Goal: Task Accomplishment & Management: Complete application form

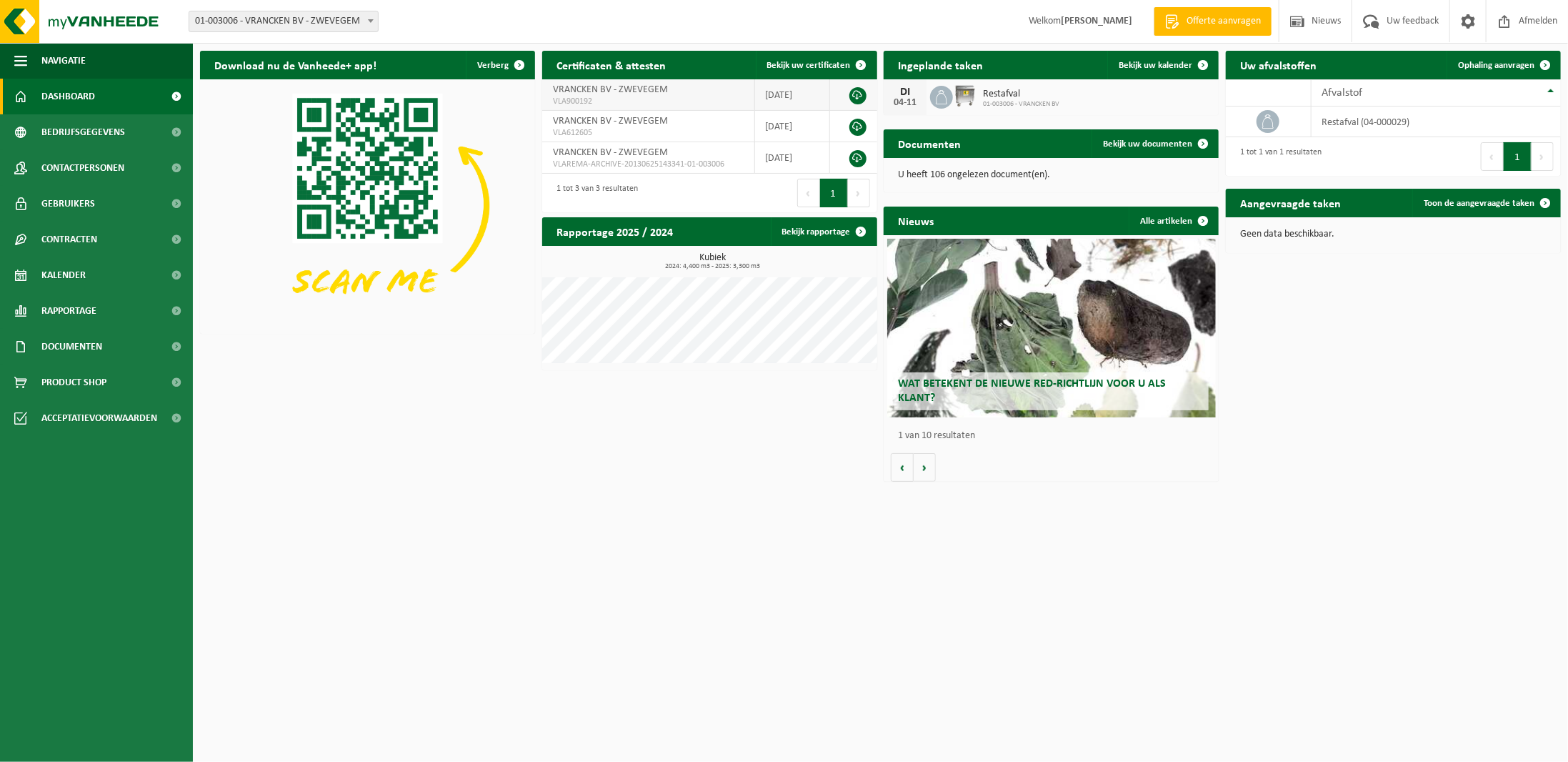
click at [655, 98] on span "VLA900192" at bounding box center [648, 101] width 191 height 11
click at [858, 91] on link at bounding box center [857, 95] width 17 height 17
click at [826, 228] on link "Bekijk rapportage" at bounding box center [824, 232] width 105 height 29
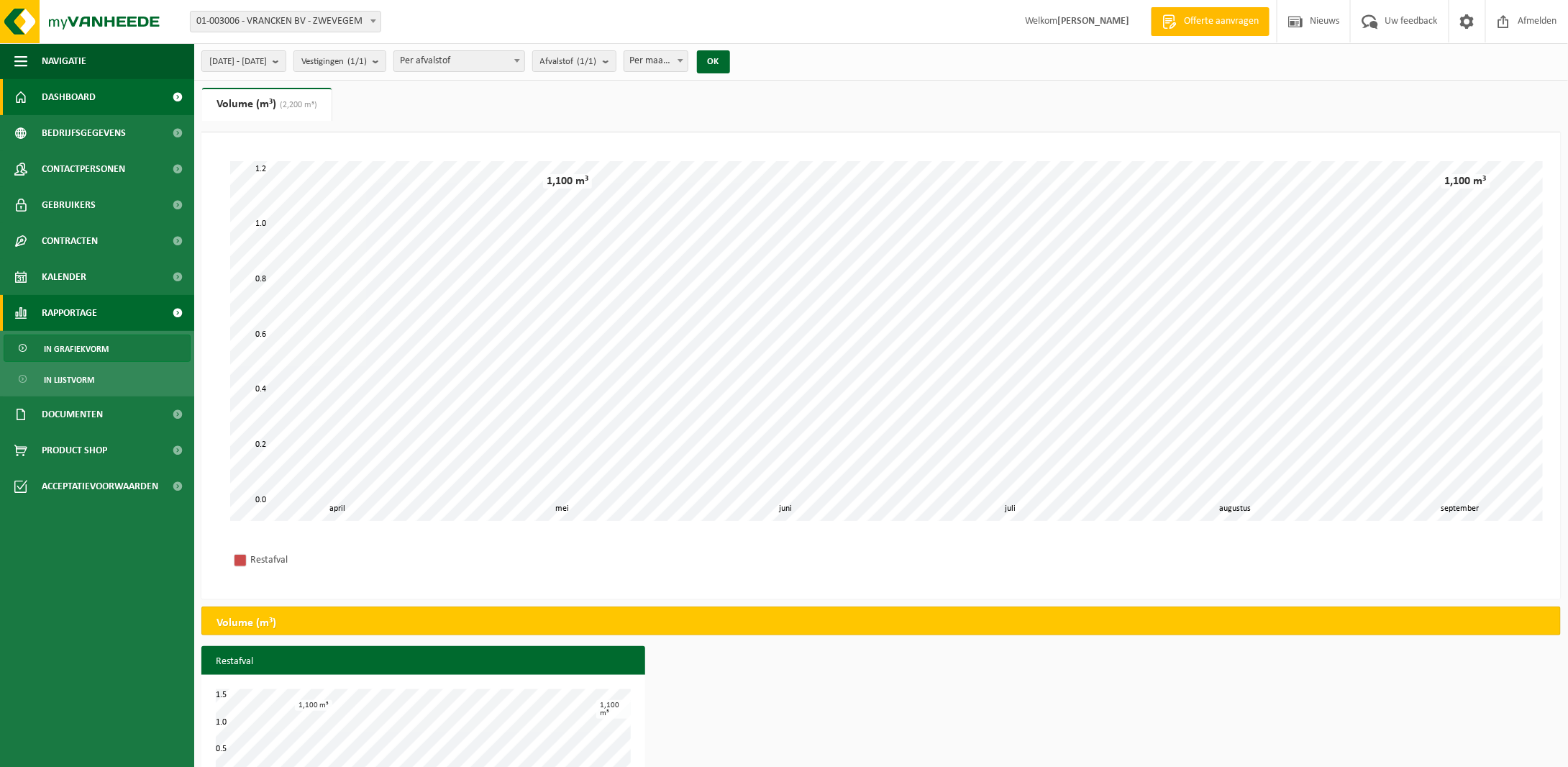
click at [73, 97] on span "Dashboard" at bounding box center [68, 96] width 54 height 36
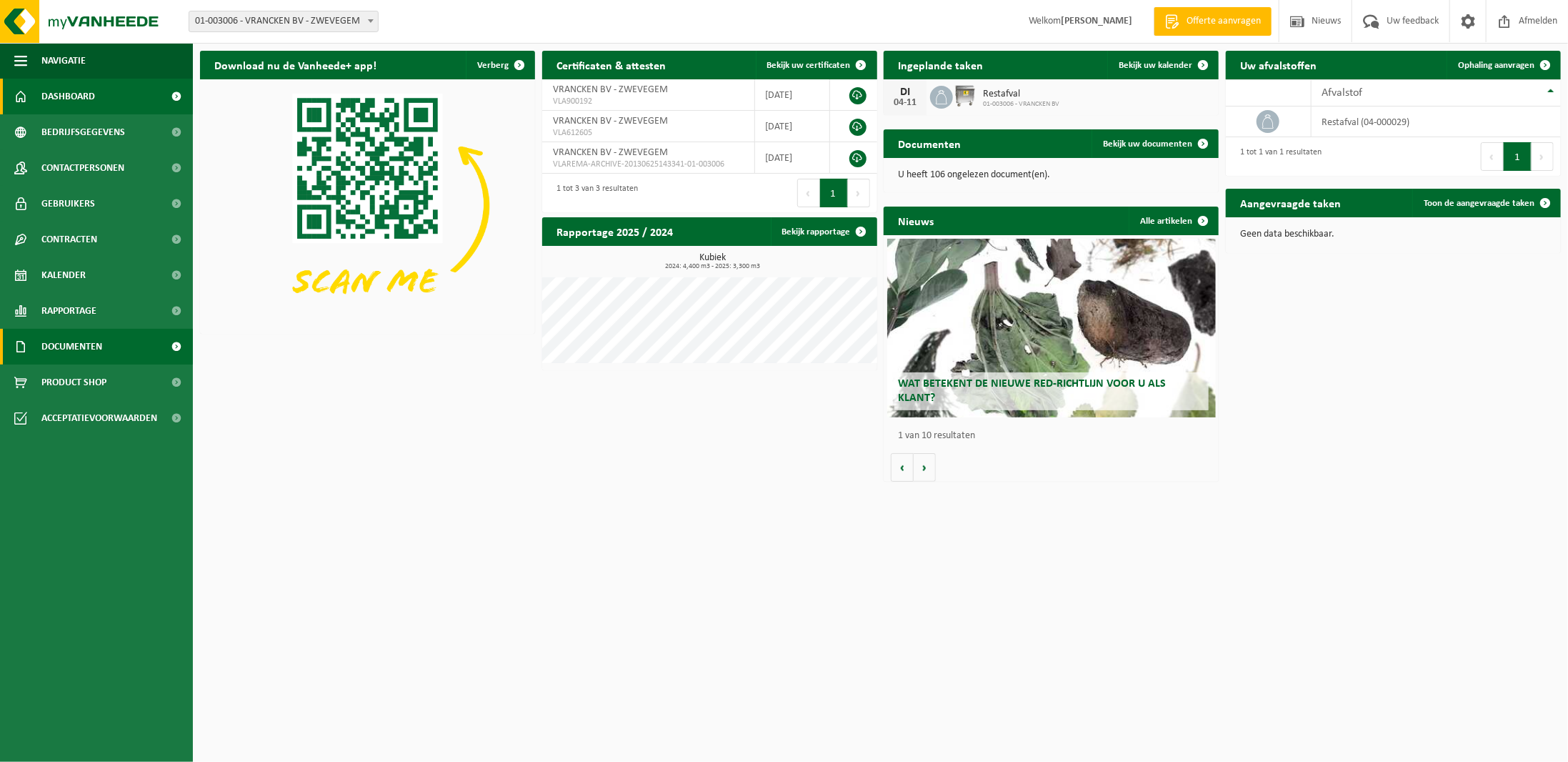
click at [65, 349] on span "Documenten" at bounding box center [72, 347] width 61 height 36
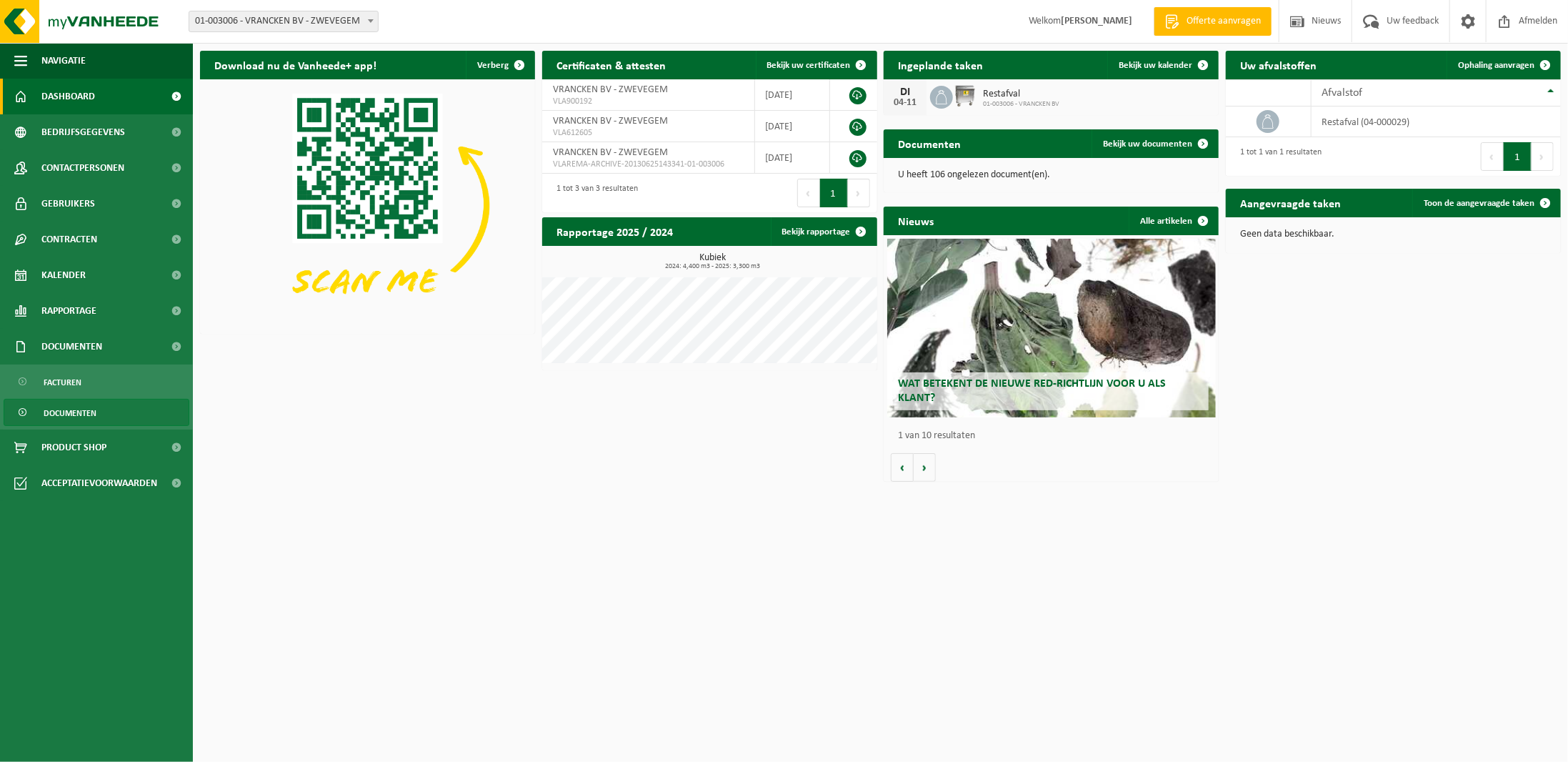
click at [64, 412] on span "Documenten" at bounding box center [70, 413] width 53 height 27
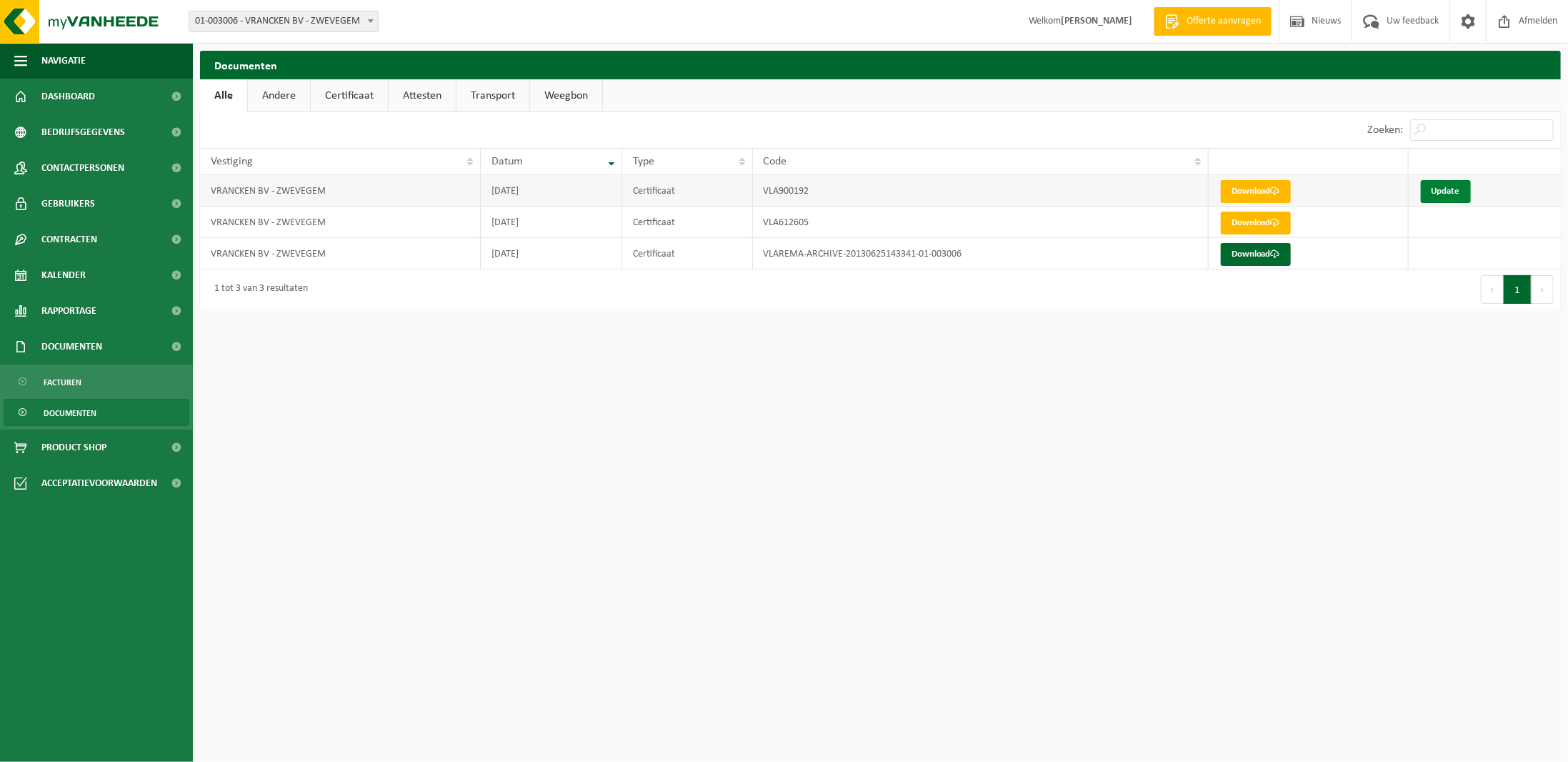
click at [1447, 189] on link "Update" at bounding box center [1446, 192] width 50 height 23
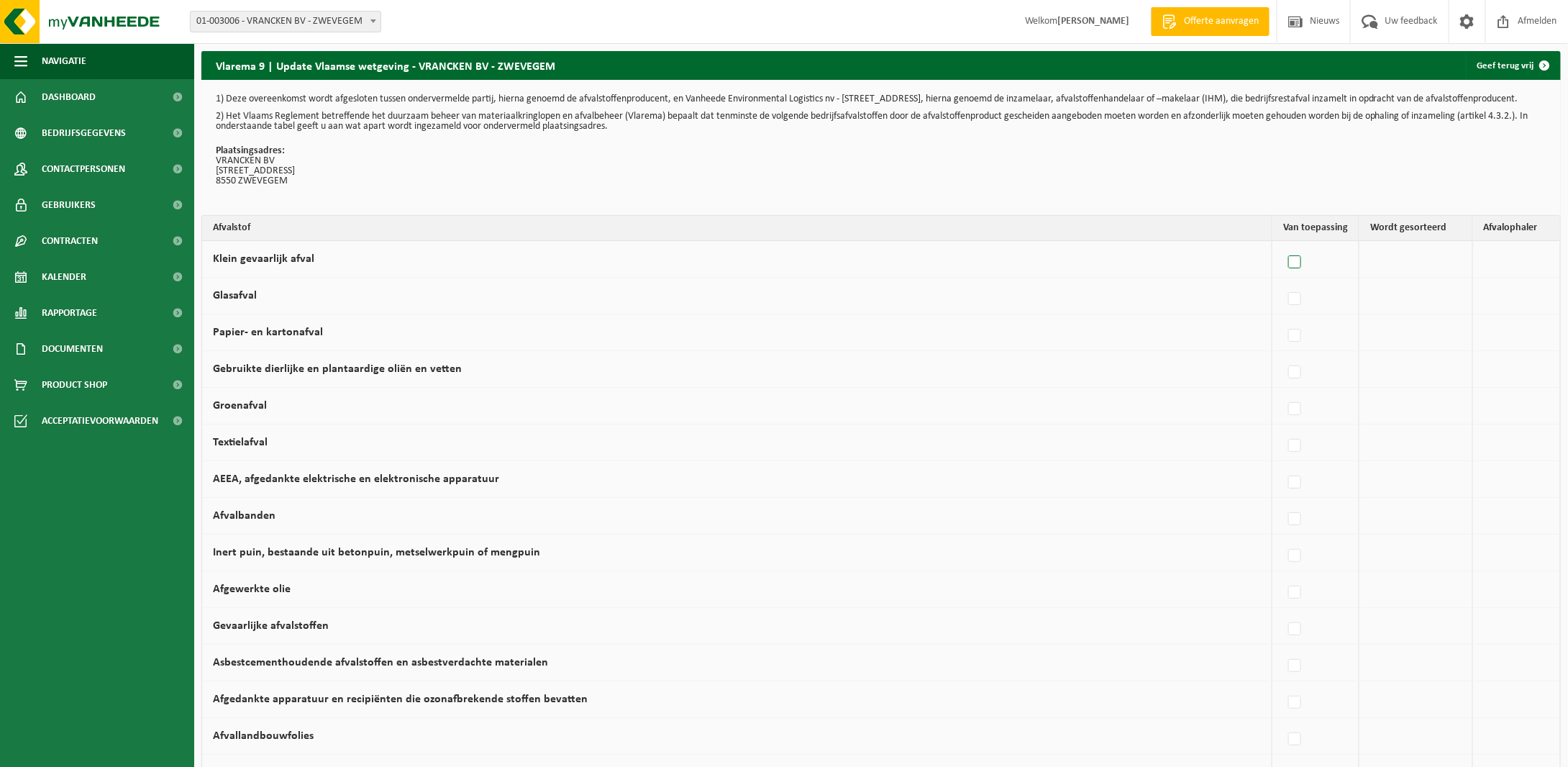
click at [1293, 273] on label at bounding box center [1295, 262] width 20 height 22
click at [1283, 244] on input "Klein gevaarlijk afval" at bounding box center [1283, 244] width 1 height 1
checkbox input "true"
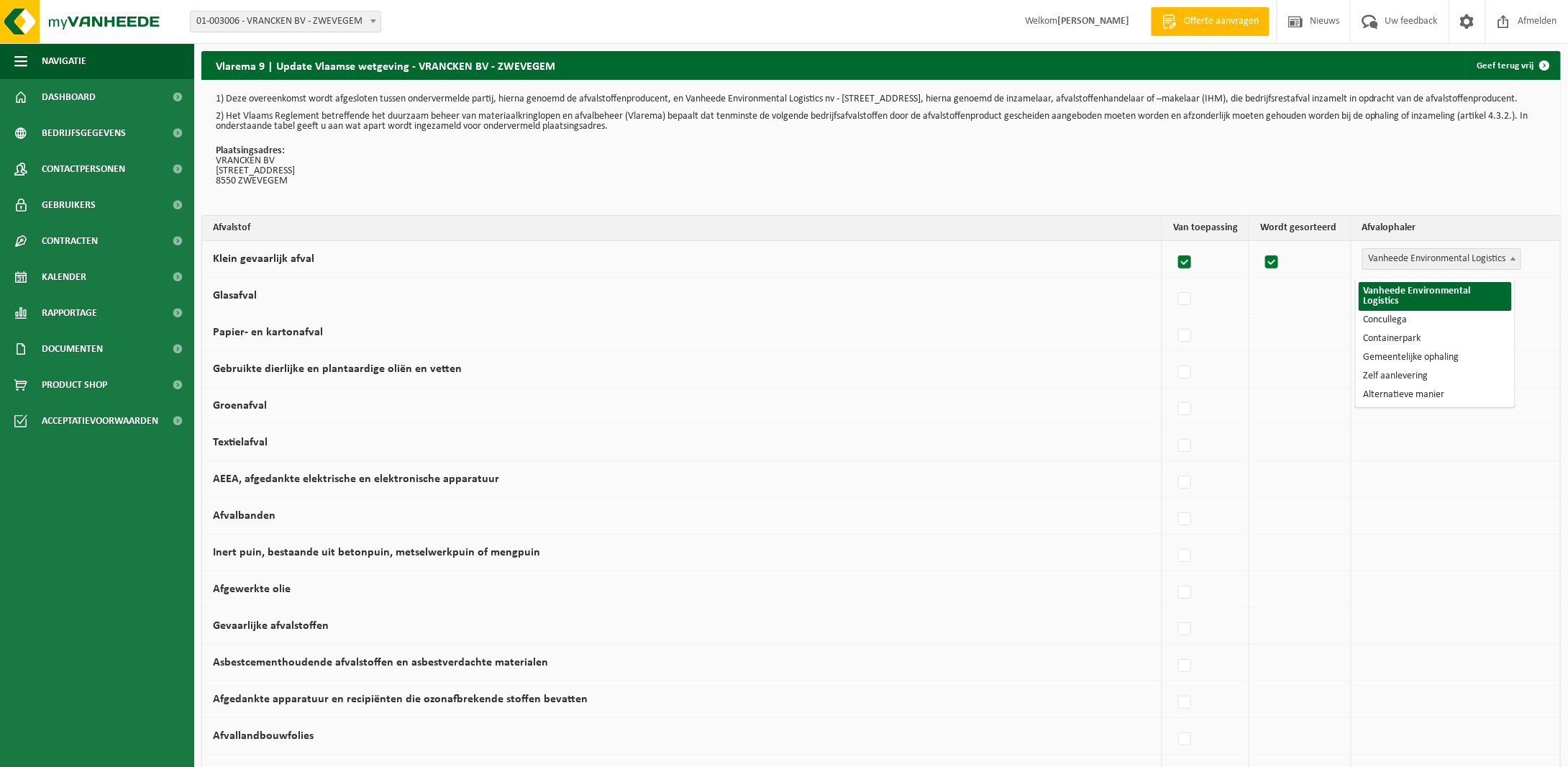
click at [1514, 265] on span at bounding box center [1513, 258] width 14 height 18
select select "Containerpark"
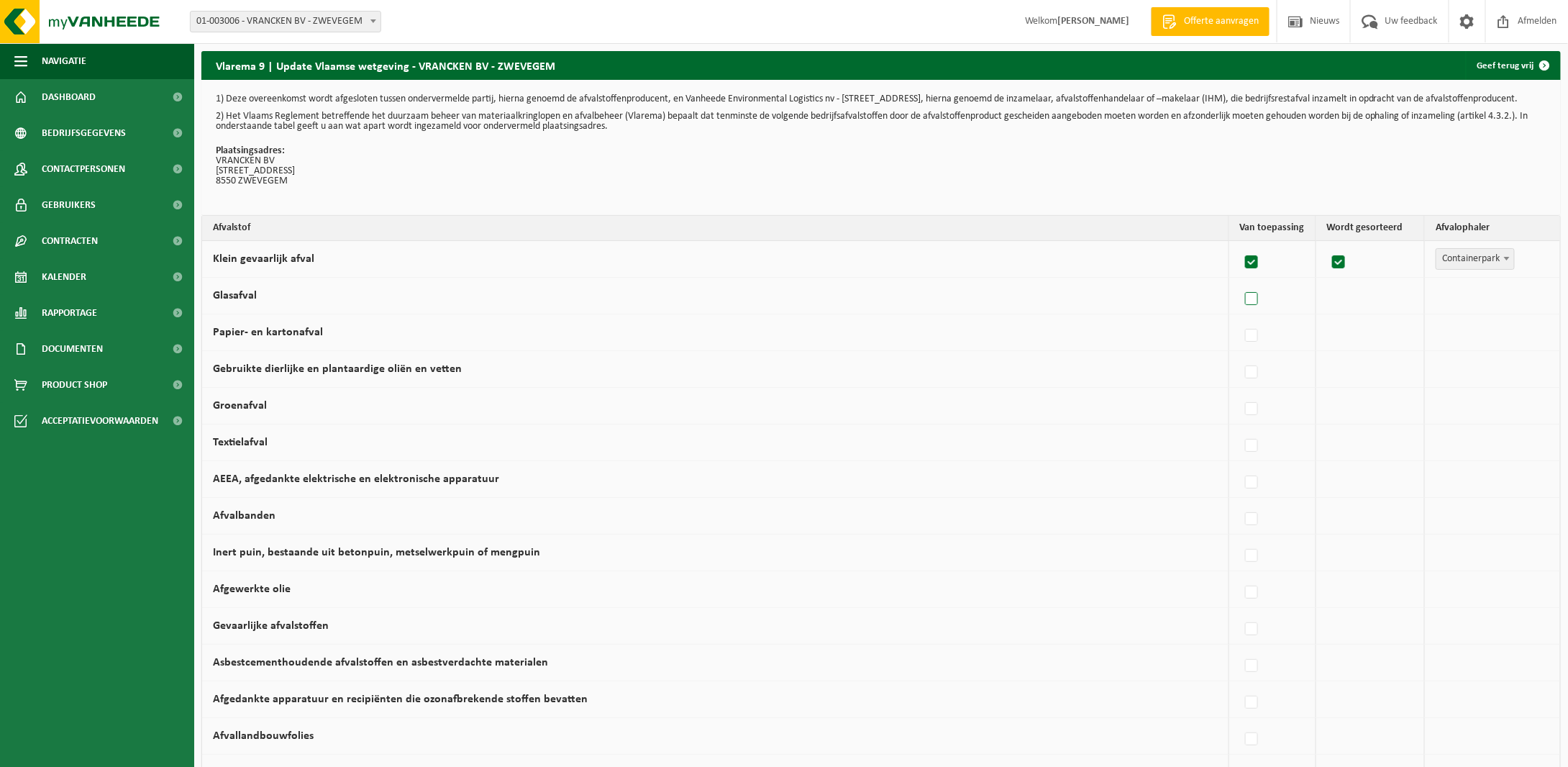
click at [1244, 306] on label at bounding box center [1252, 299] width 20 height 22
click at [1240, 281] on input "Glasafval" at bounding box center [1239, 281] width 1 height 1
checkbox input "true"
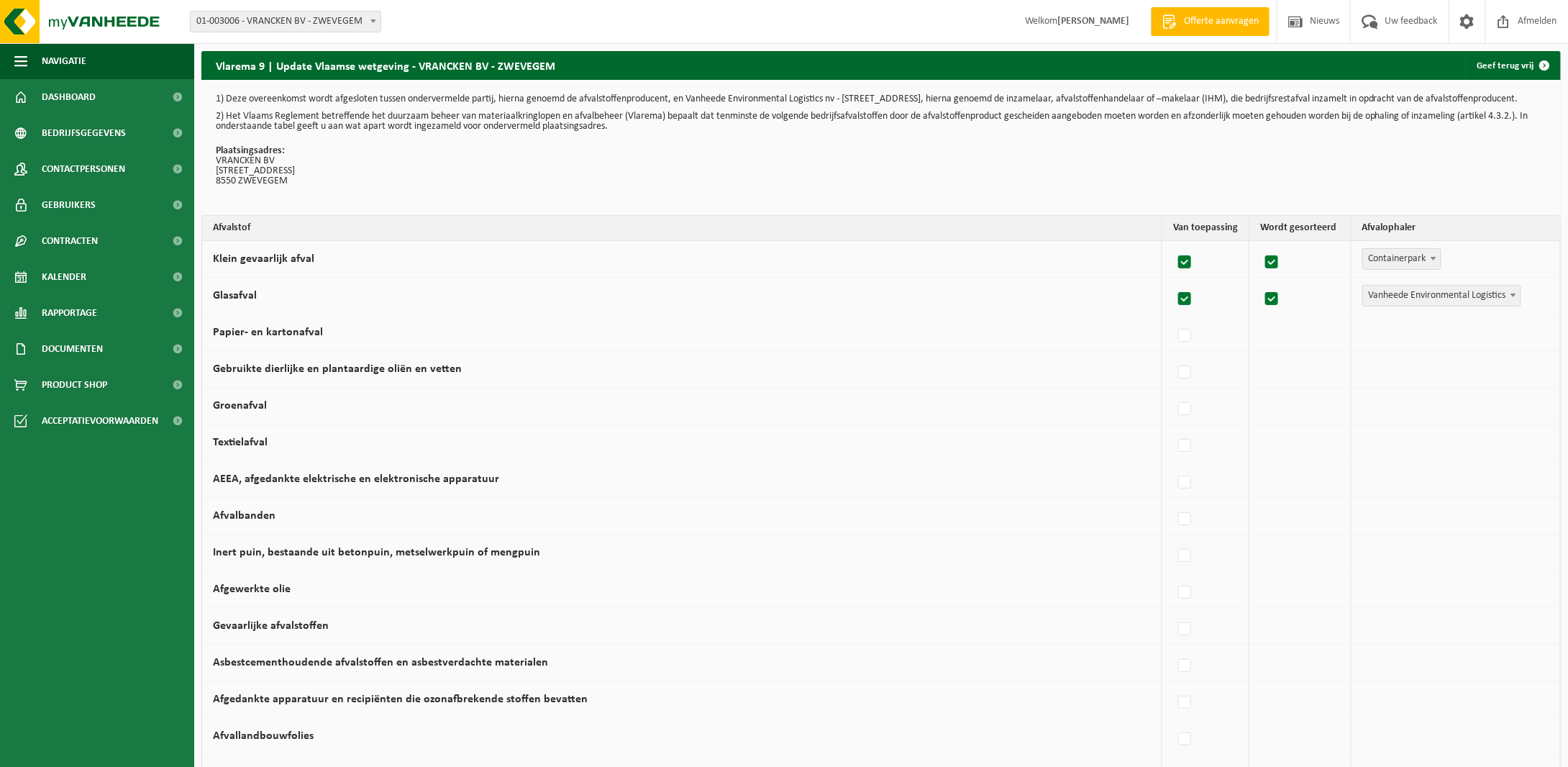
click at [1506, 305] on span at bounding box center [1513, 294] width 14 height 18
select select "Containerpark"
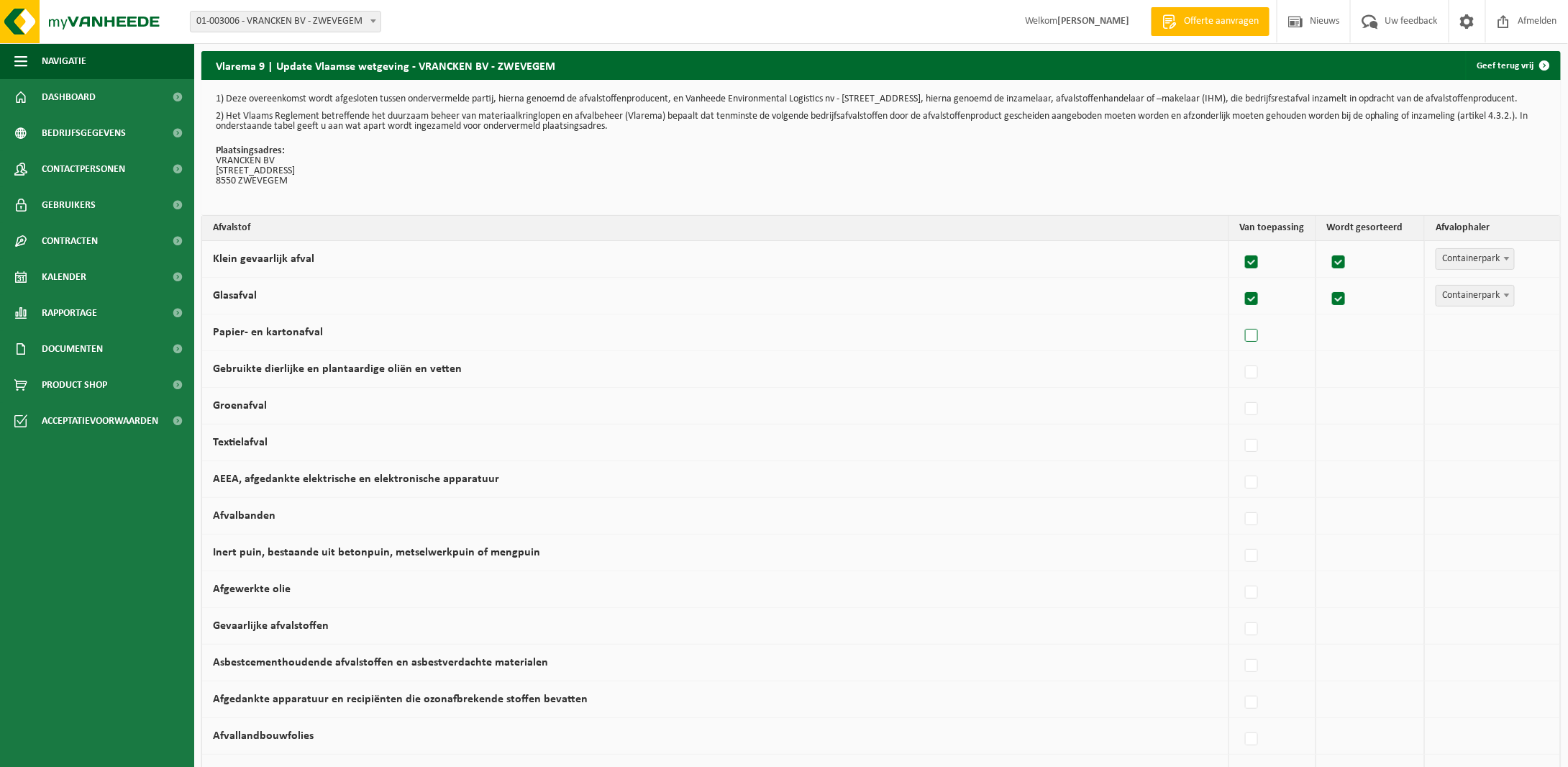
click at [1250, 347] on label at bounding box center [1252, 336] width 20 height 22
click at [1240, 318] on input "Papier- en kartonafval" at bounding box center [1239, 318] width 1 height 1
checkbox input "true"
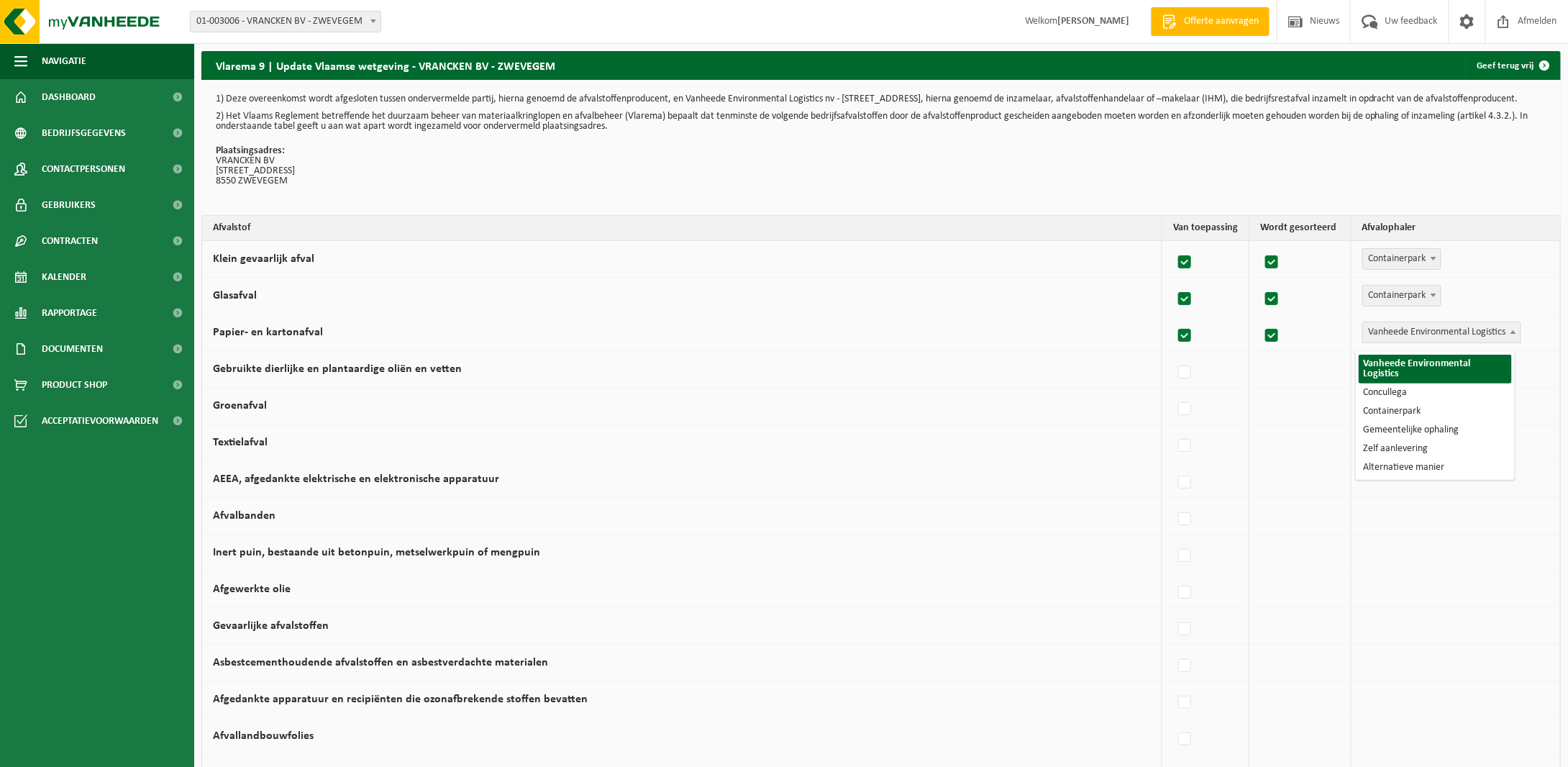
click at [1510, 334] on b at bounding box center [1513, 332] width 6 height 3
select select "Gemeentelijke ophaling"
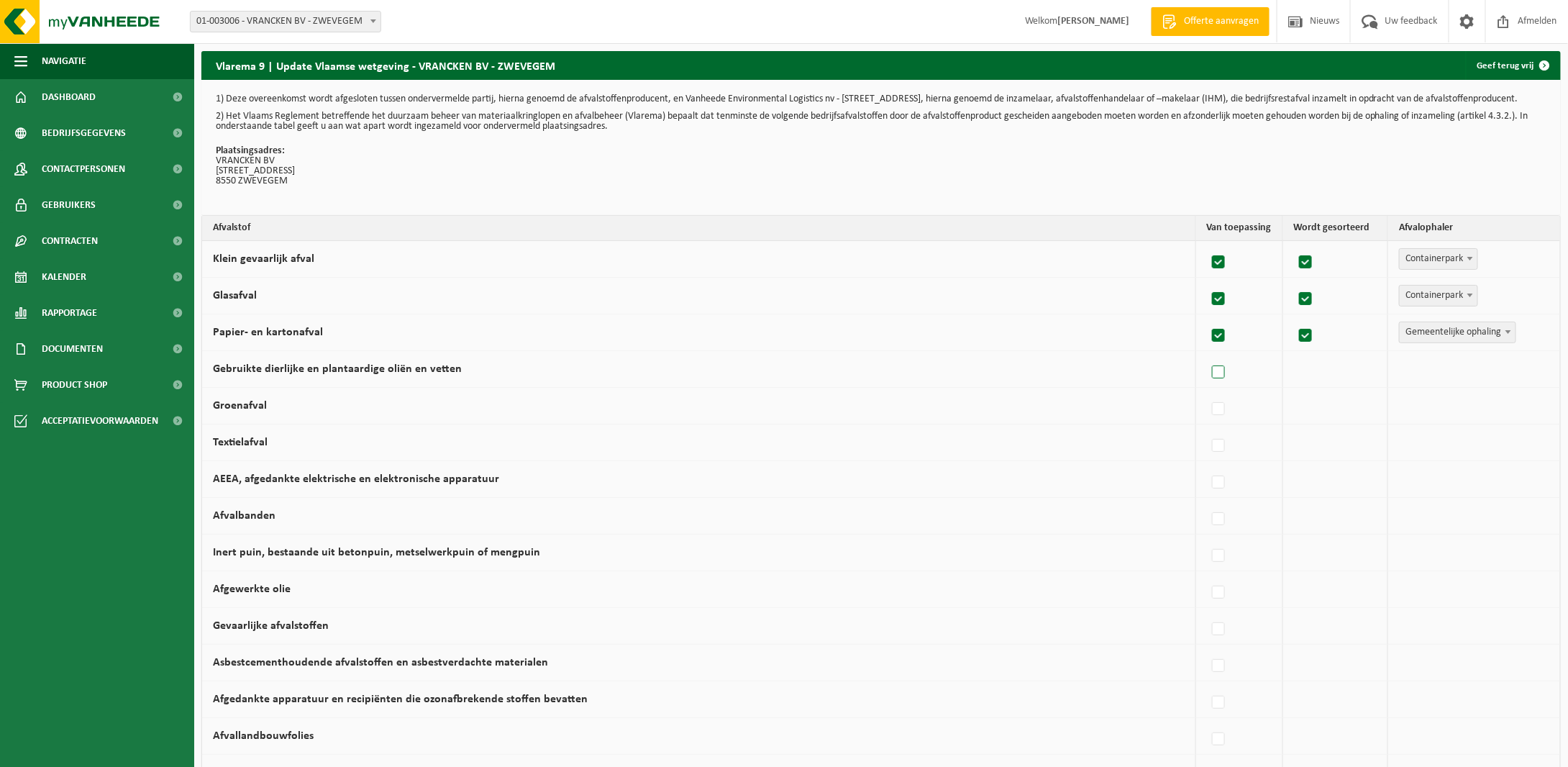
click at [1212, 380] on label at bounding box center [1218, 372] width 20 height 22
click at [1207, 355] on input "Gebruikte dierlijke en plantaardige oliën en vetten" at bounding box center [1206, 354] width 1 height 1
checkbox input "true"
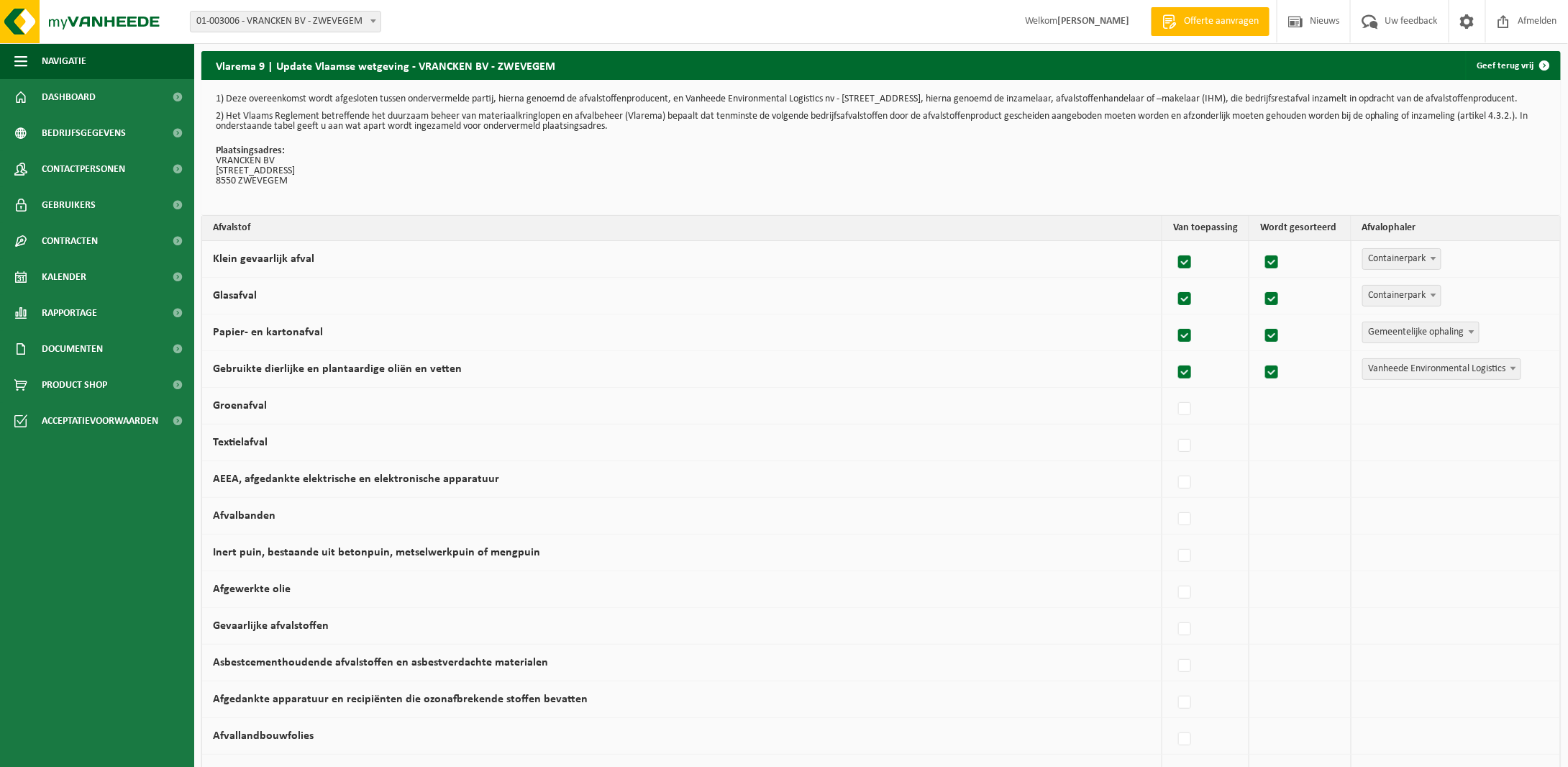
click at [1184, 378] on label at bounding box center [1185, 372] width 20 height 22
click at [1173, 355] on input "Gebruikte dierlijke en plantaardige oliën en vetten" at bounding box center [1173, 354] width 1 height 1
checkbox input "false"
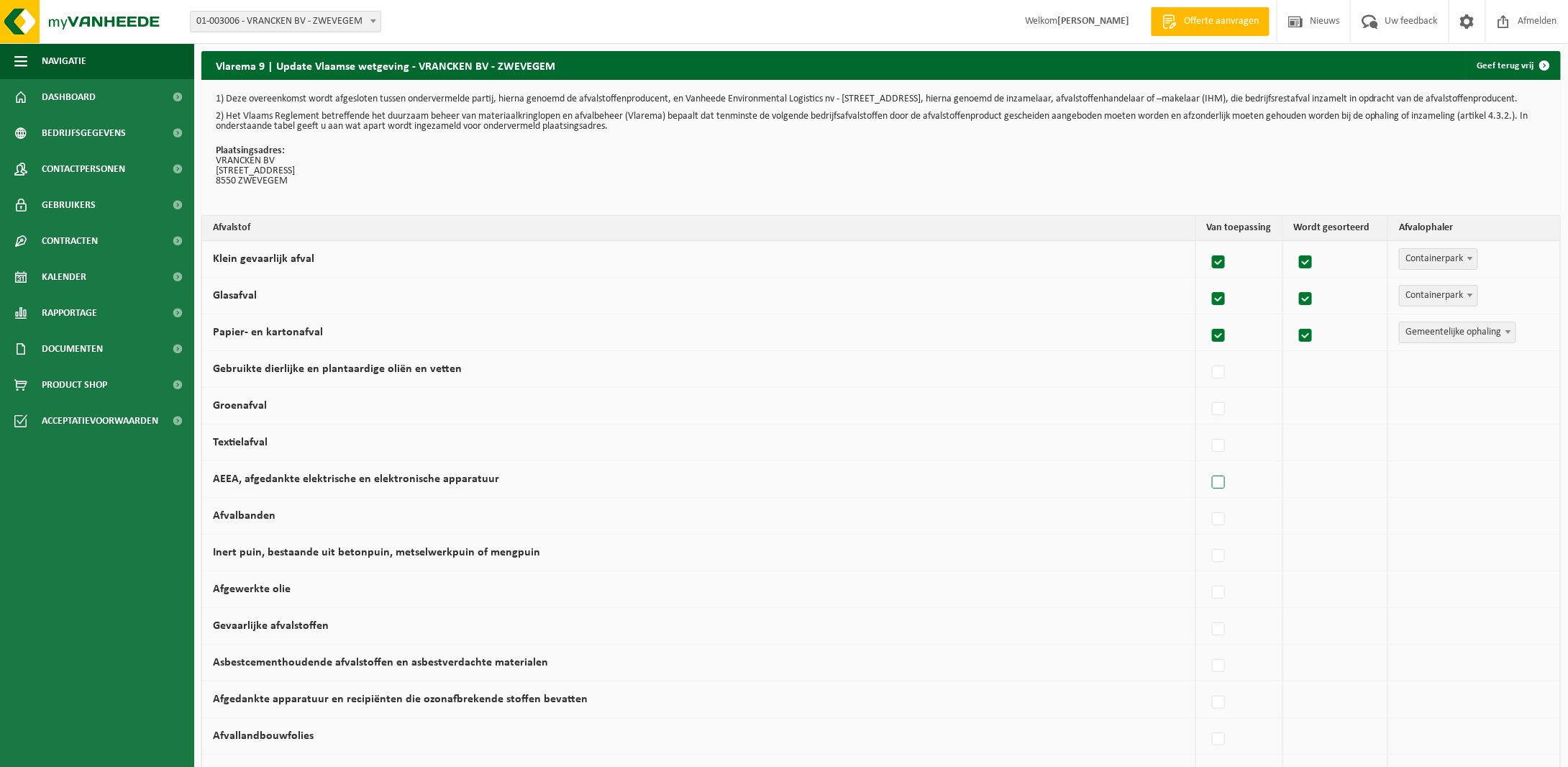
click at [1211, 484] on label at bounding box center [1218, 482] width 20 height 22
click at [1207, 465] on input "AEEA, afgedankte elektrische en elektronische apparatuur" at bounding box center [1206, 464] width 1 height 1
checkbox input "true"
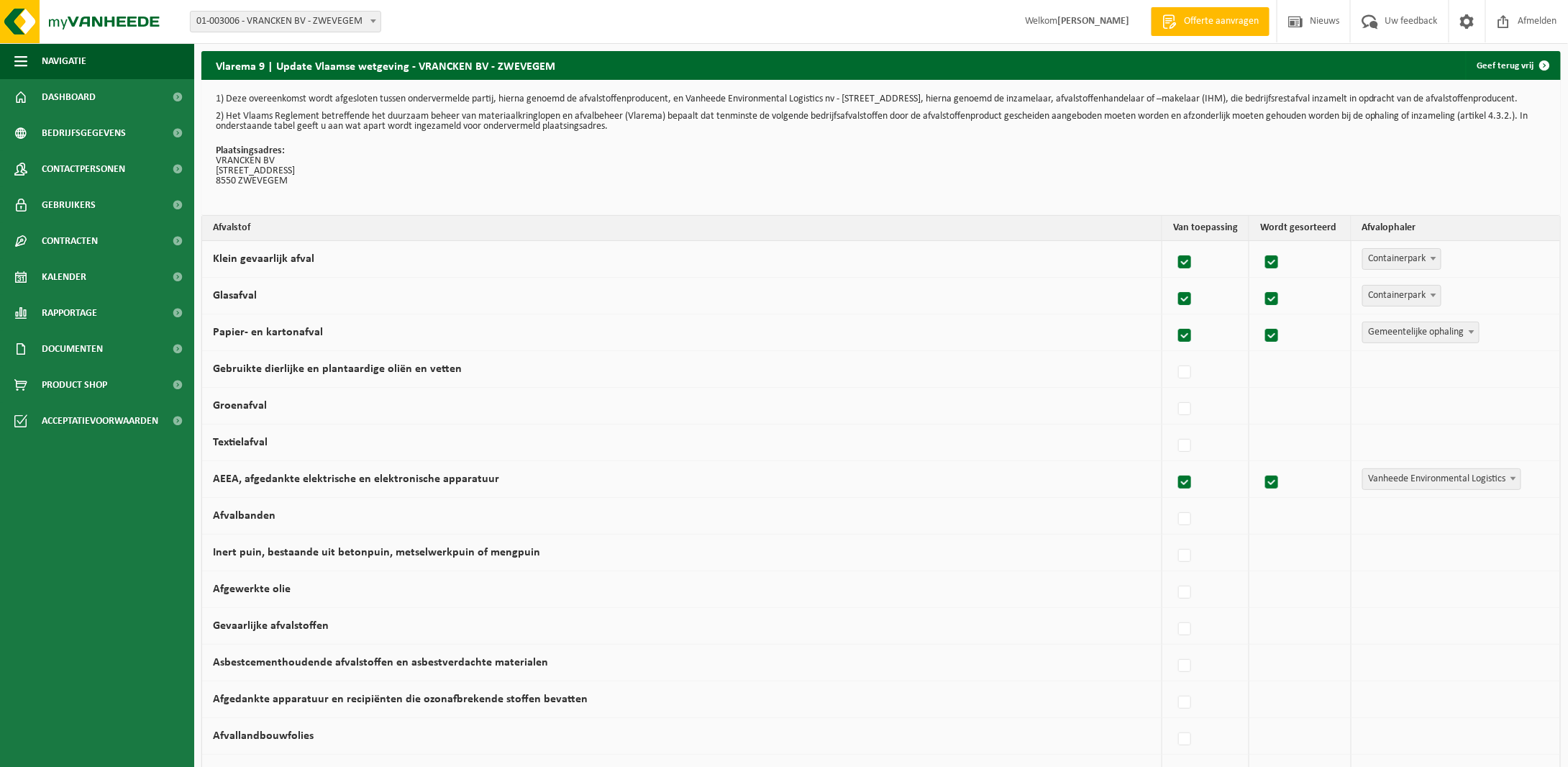
click at [1510, 481] on b at bounding box center [1513, 478] width 6 height 3
select select "Alternatieve manier"
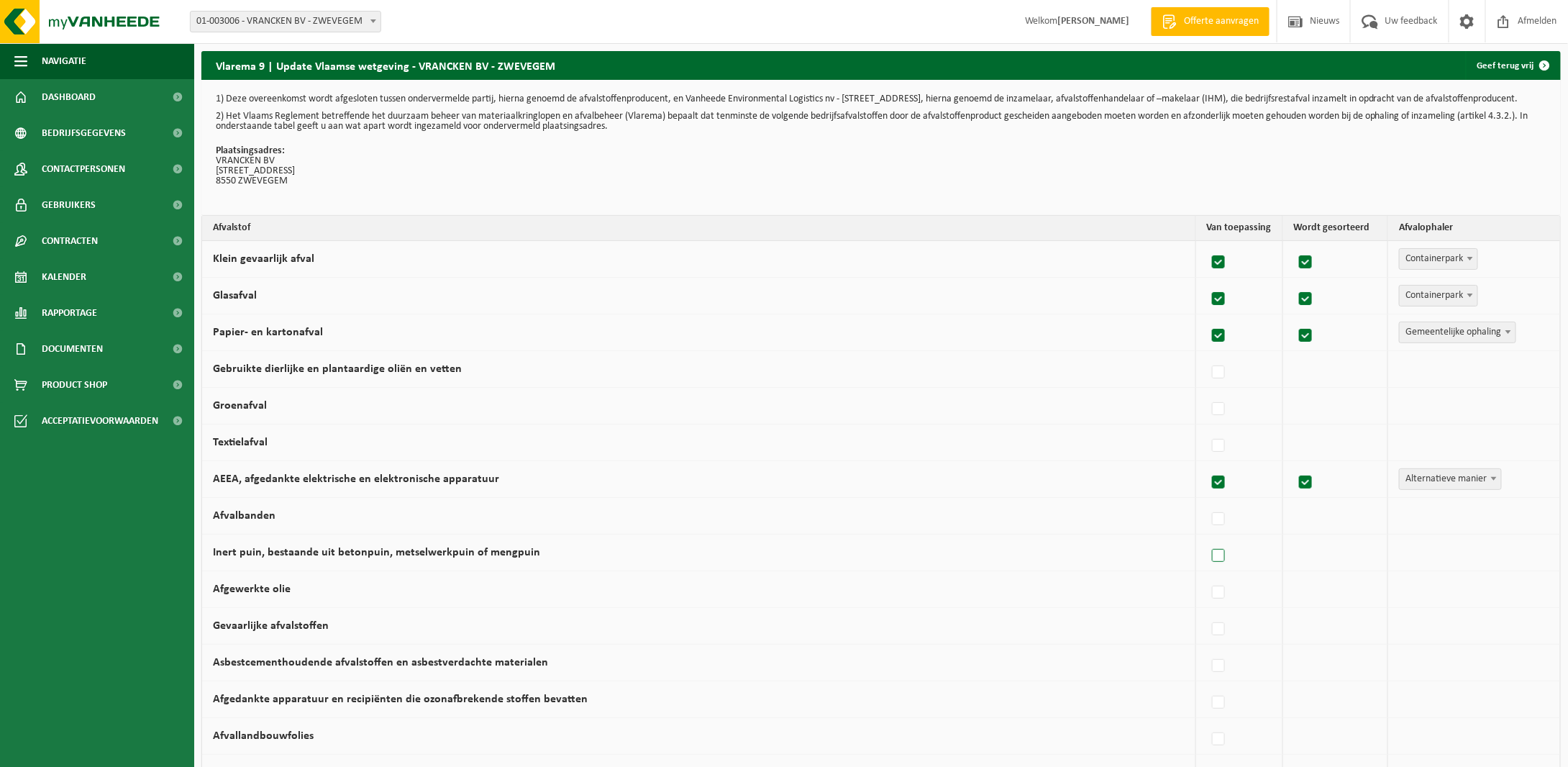
click at [1212, 558] on label at bounding box center [1218, 556] width 20 height 22
click at [1207, 538] on input "Inert puin, bestaande uit betonpuin, metselwerkpuin of mengpuin" at bounding box center [1206, 538] width 1 height 1
checkbox input "true"
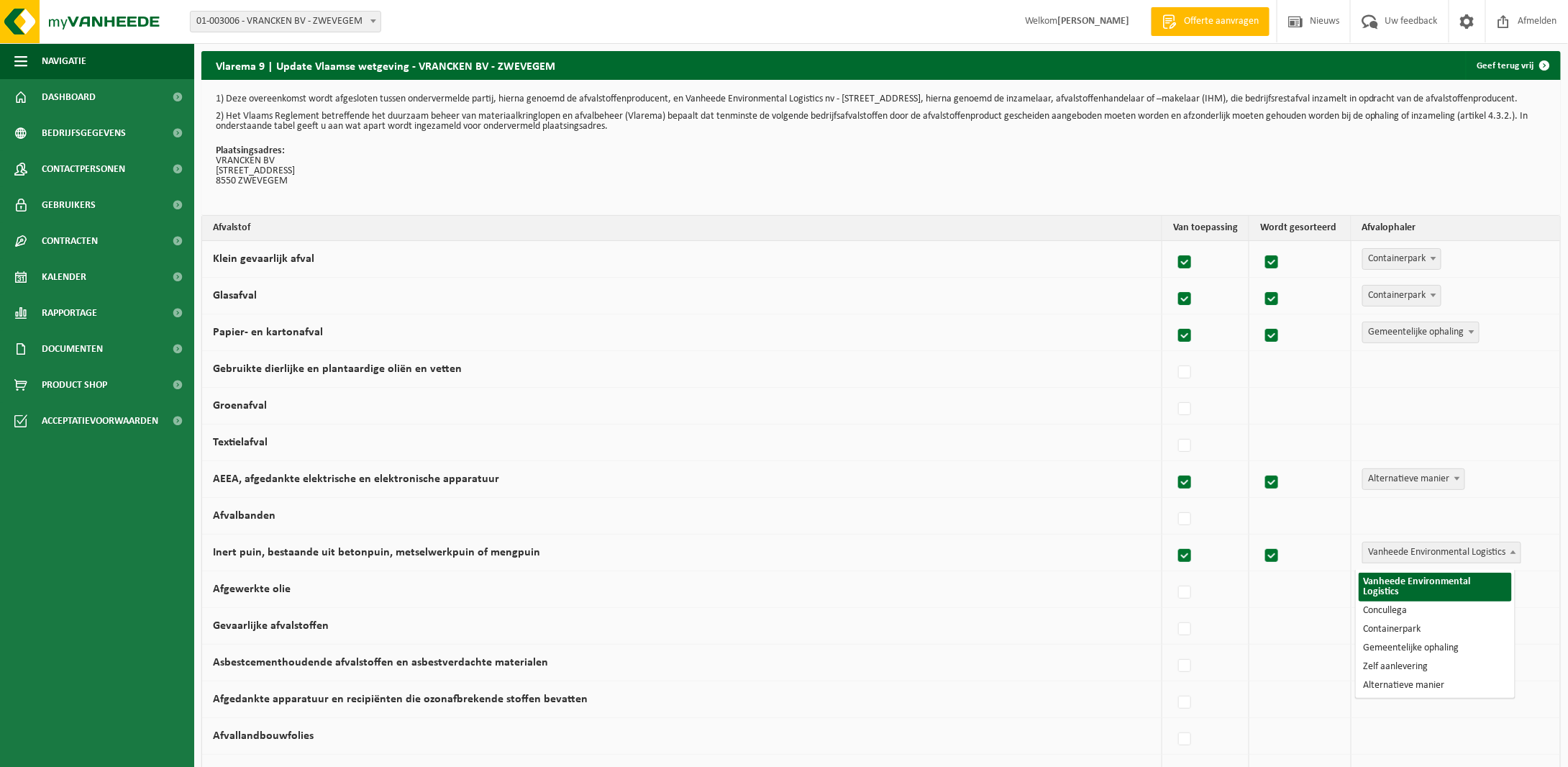
click at [1506, 556] on span at bounding box center [1513, 552] width 14 height 18
select select "Containerpark"
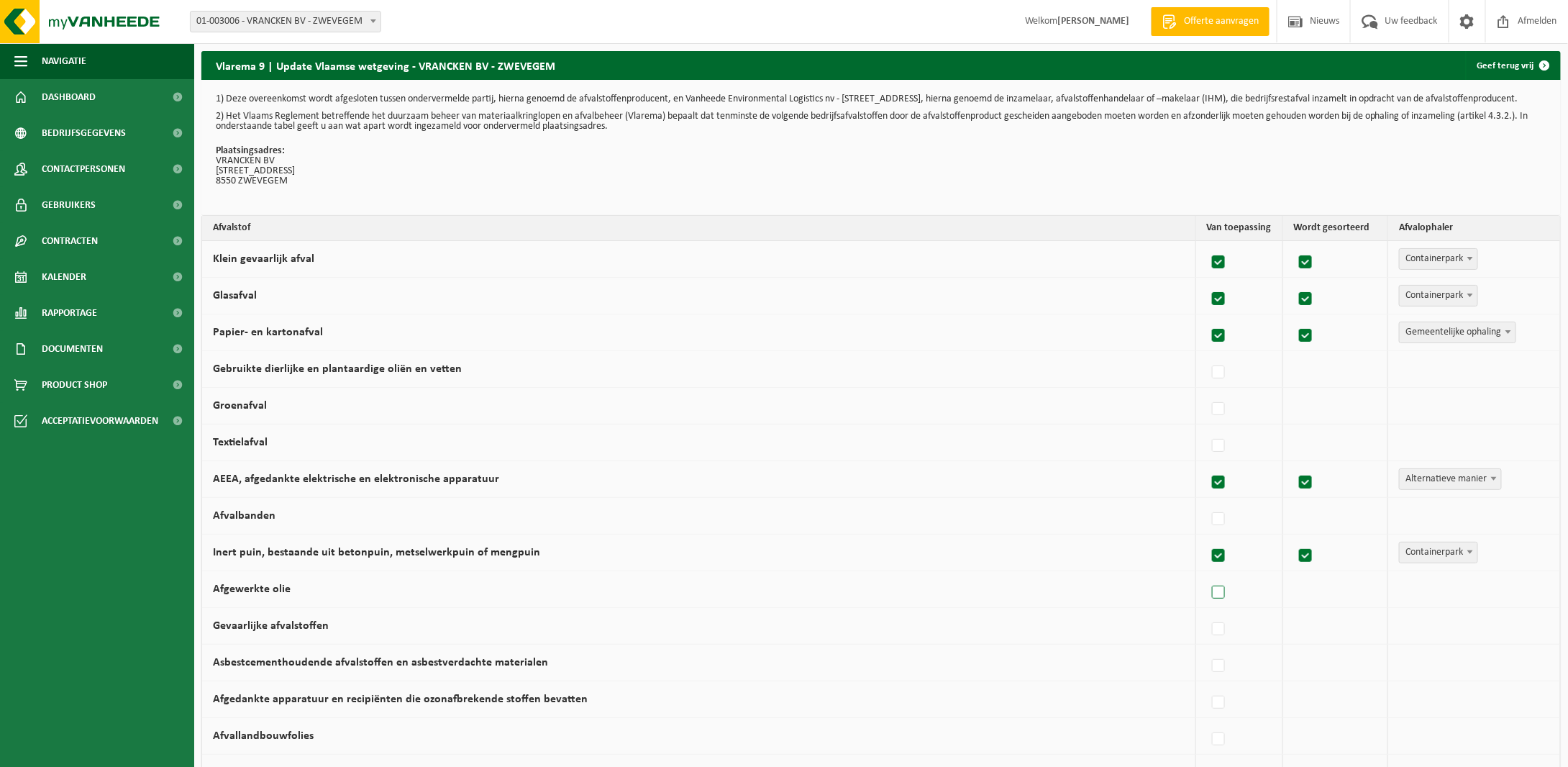
click at [1221, 599] on label at bounding box center [1218, 593] width 20 height 22
click at [1207, 575] on input "Afgewerkte olie" at bounding box center [1206, 574] width 1 height 1
checkbox input "true"
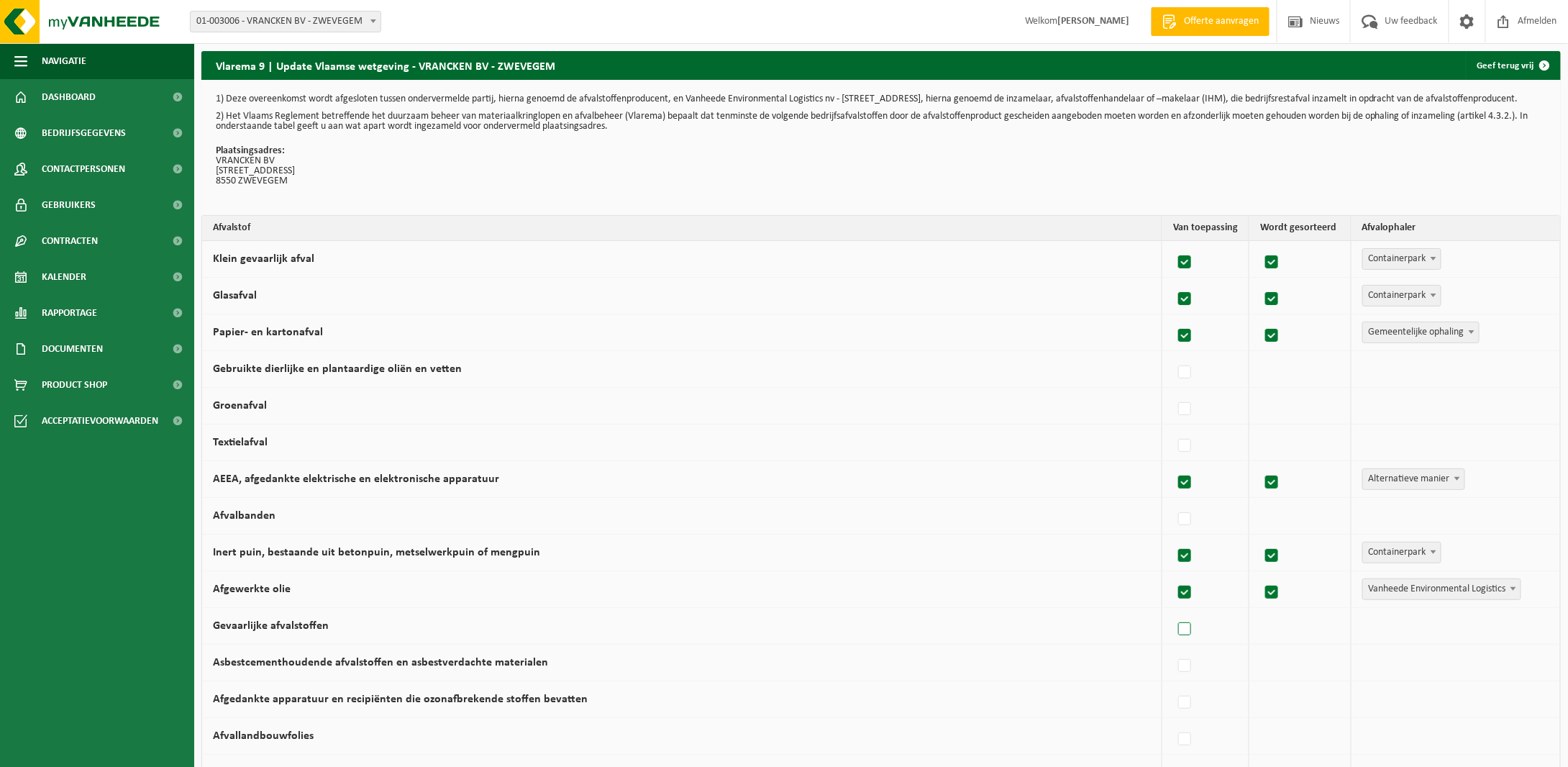
click at [1177, 637] on label at bounding box center [1185, 630] width 20 height 22
click at [1173, 612] on input "Gevaarlijke afvalstoffen" at bounding box center [1173, 611] width 1 height 1
checkbox input "true"
click at [1180, 669] on label at bounding box center [1185, 666] width 20 height 22
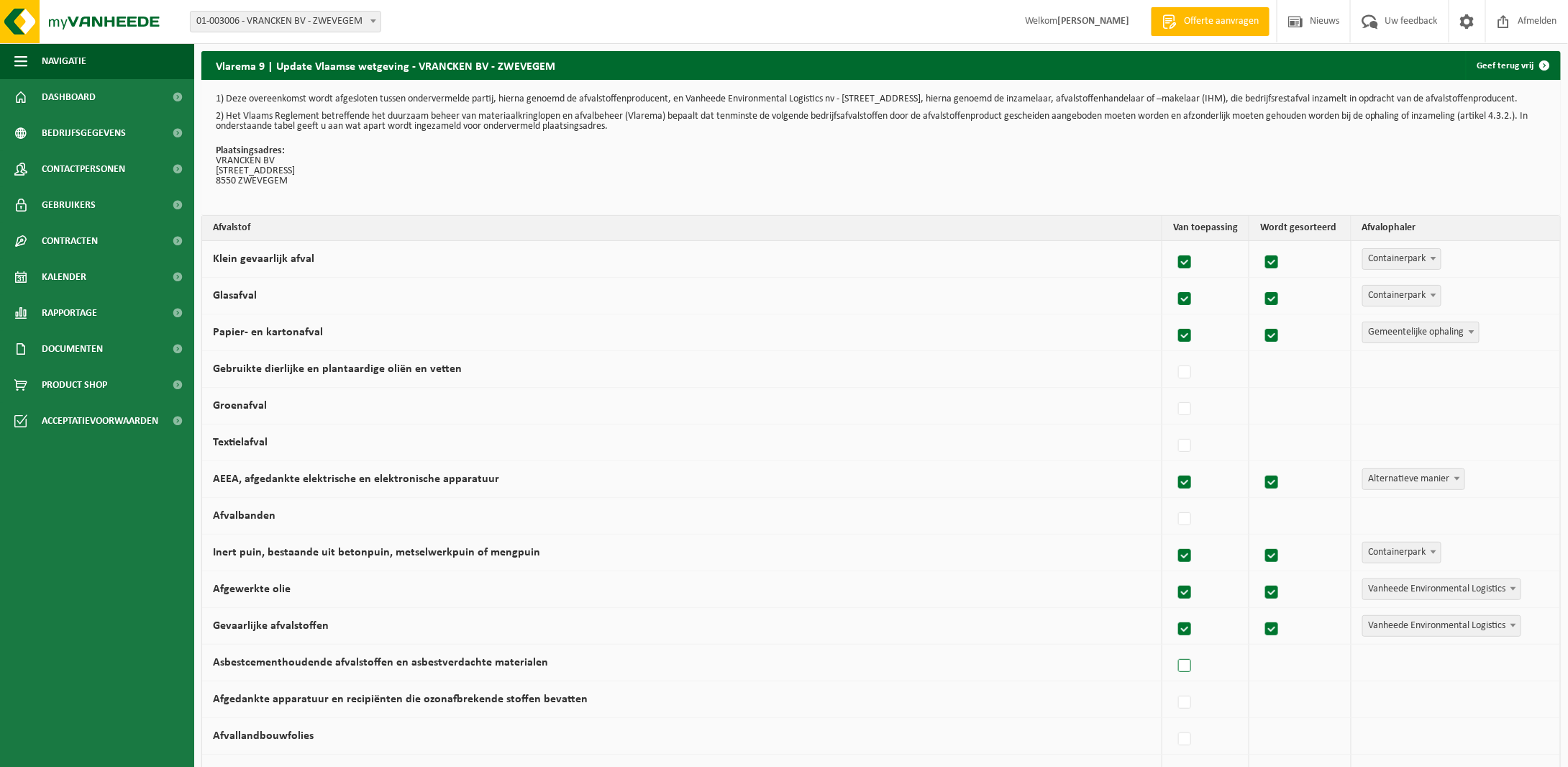
click at [1173, 648] on input "Asbestcementhoudende afvalstoffen en asbestverdachte materialen" at bounding box center [1173, 647] width 1 height 1
checkbox input "true"
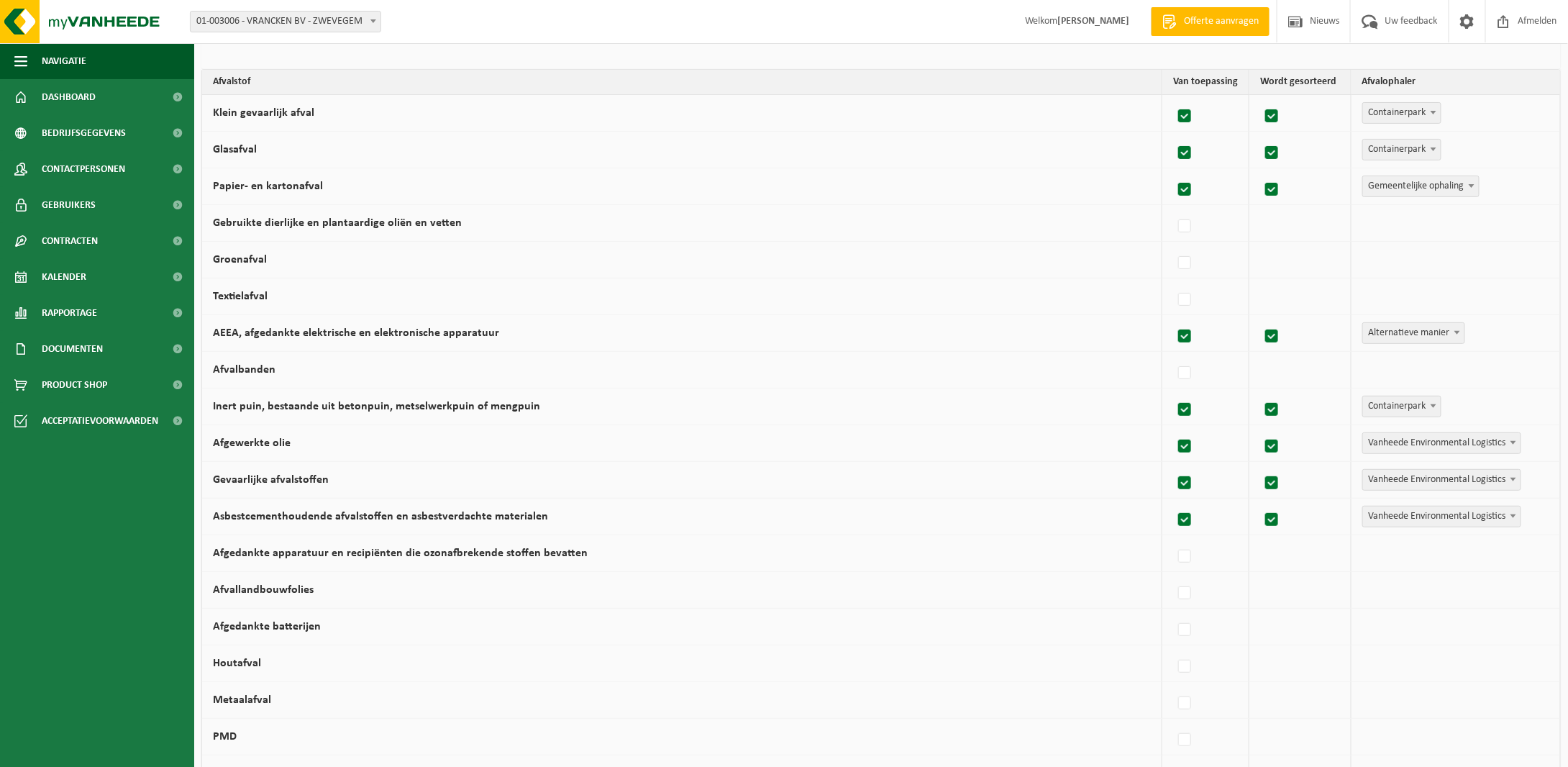
scroll to position [215, 0]
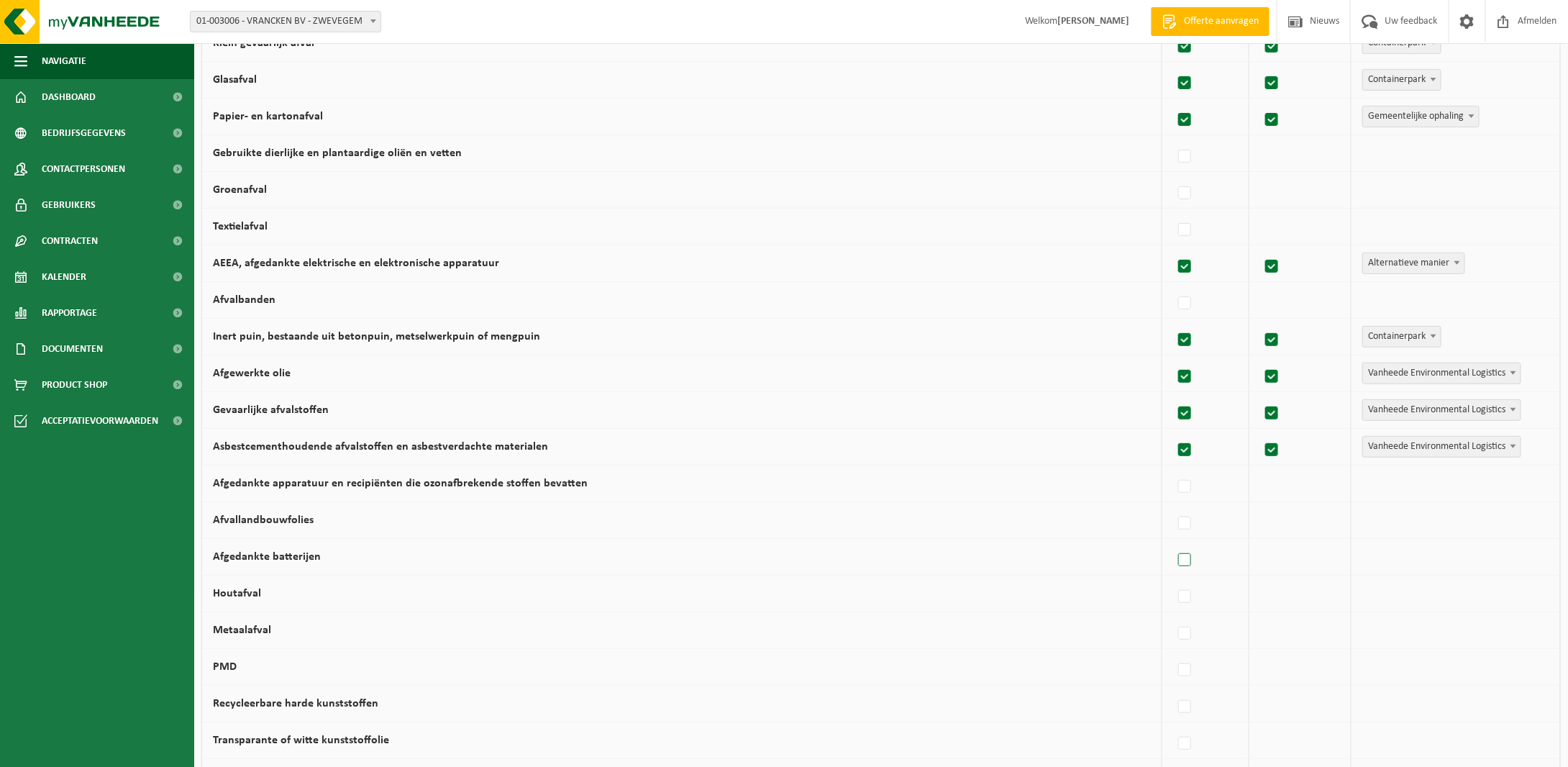
click at [1177, 564] on label at bounding box center [1185, 560] width 20 height 22
click at [1173, 543] on input "Afgedankte batterijen" at bounding box center [1173, 542] width 1 height 1
checkbox input "true"
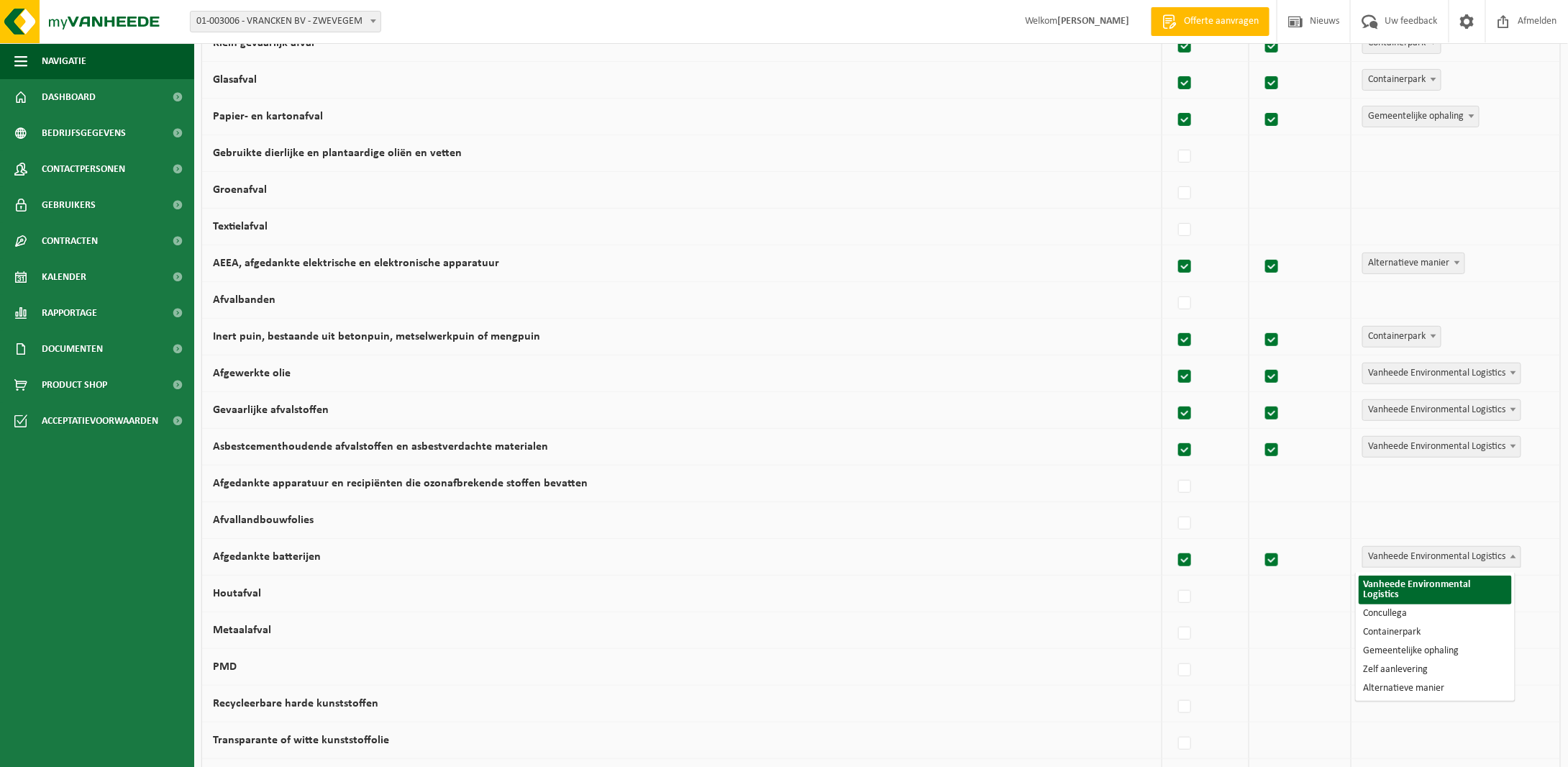
click at [1506, 564] on span at bounding box center [1513, 556] width 14 height 18
select select "Containerpark"
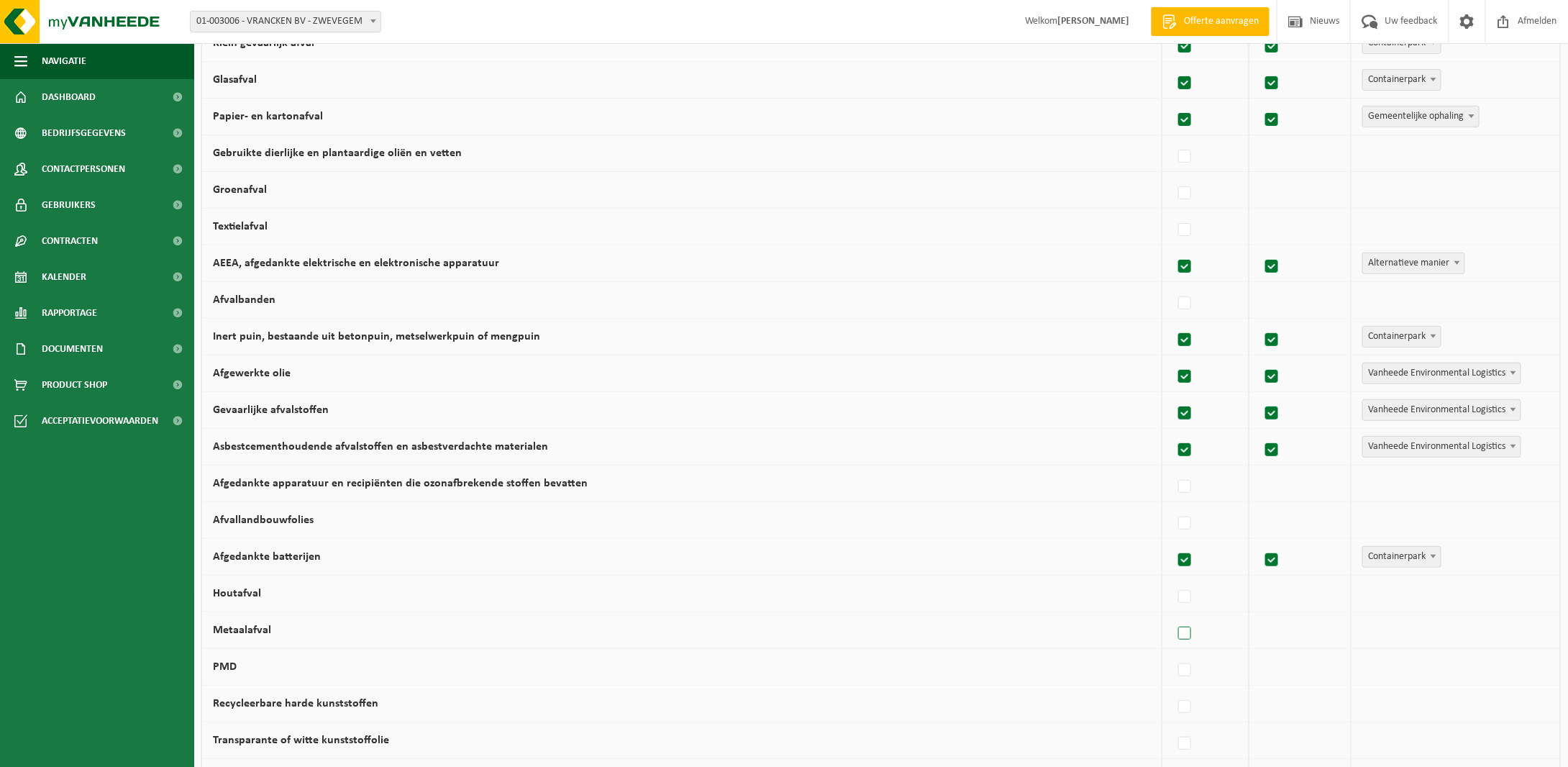
click at [1182, 637] on label at bounding box center [1185, 634] width 20 height 22
click at [1173, 616] on input "Metaalafval" at bounding box center [1173, 615] width 1 height 1
checkbox input "true"
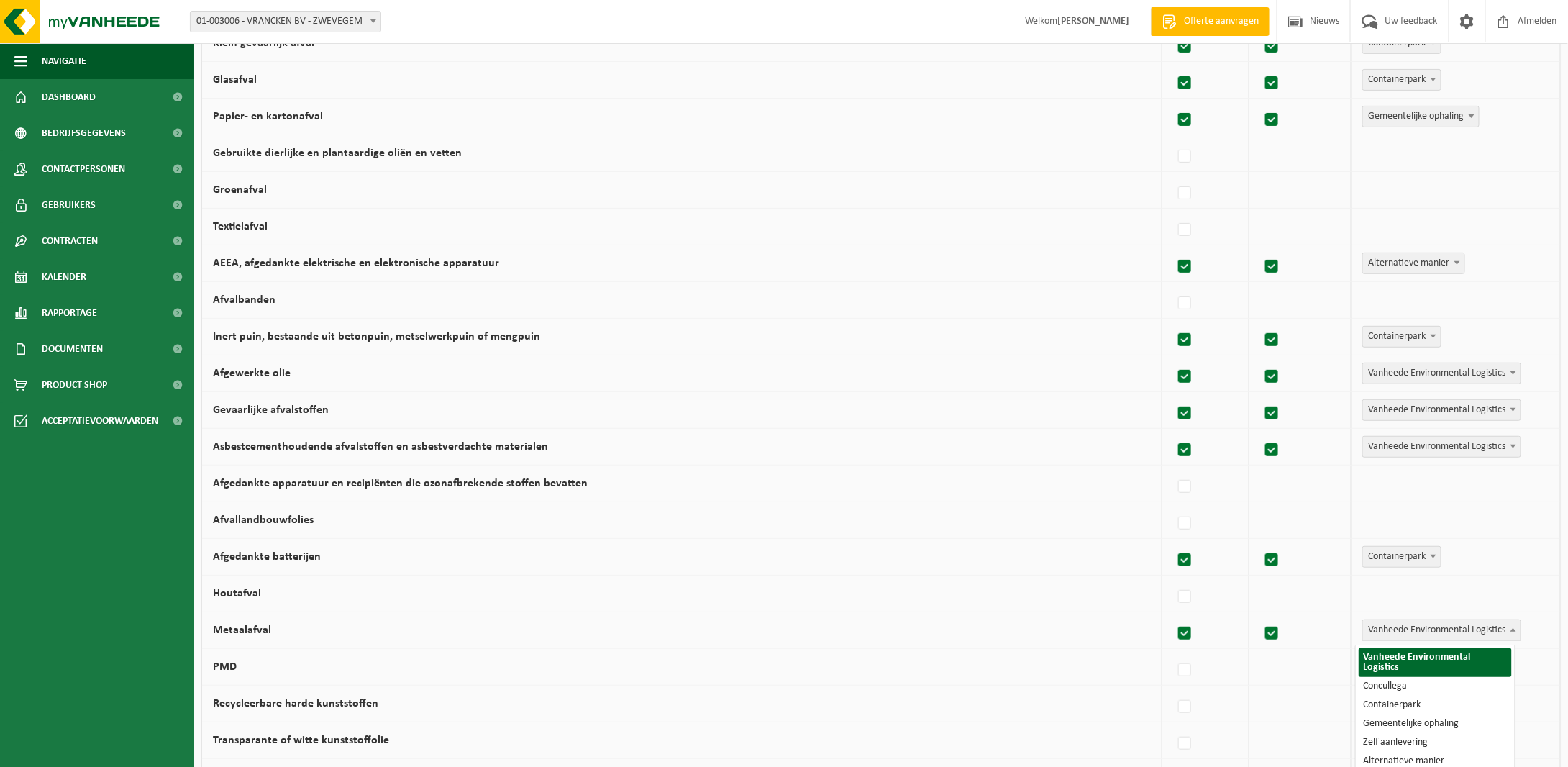
click at [1510, 632] on b at bounding box center [1513, 630] width 6 height 3
select select "Alternatieve manier"
click at [1178, 676] on label at bounding box center [1185, 671] width 20 height 22
click at [1173, 653] on input "PMD" at bounding box center [1173, 652] width 1 height 1
checkbox input "true"
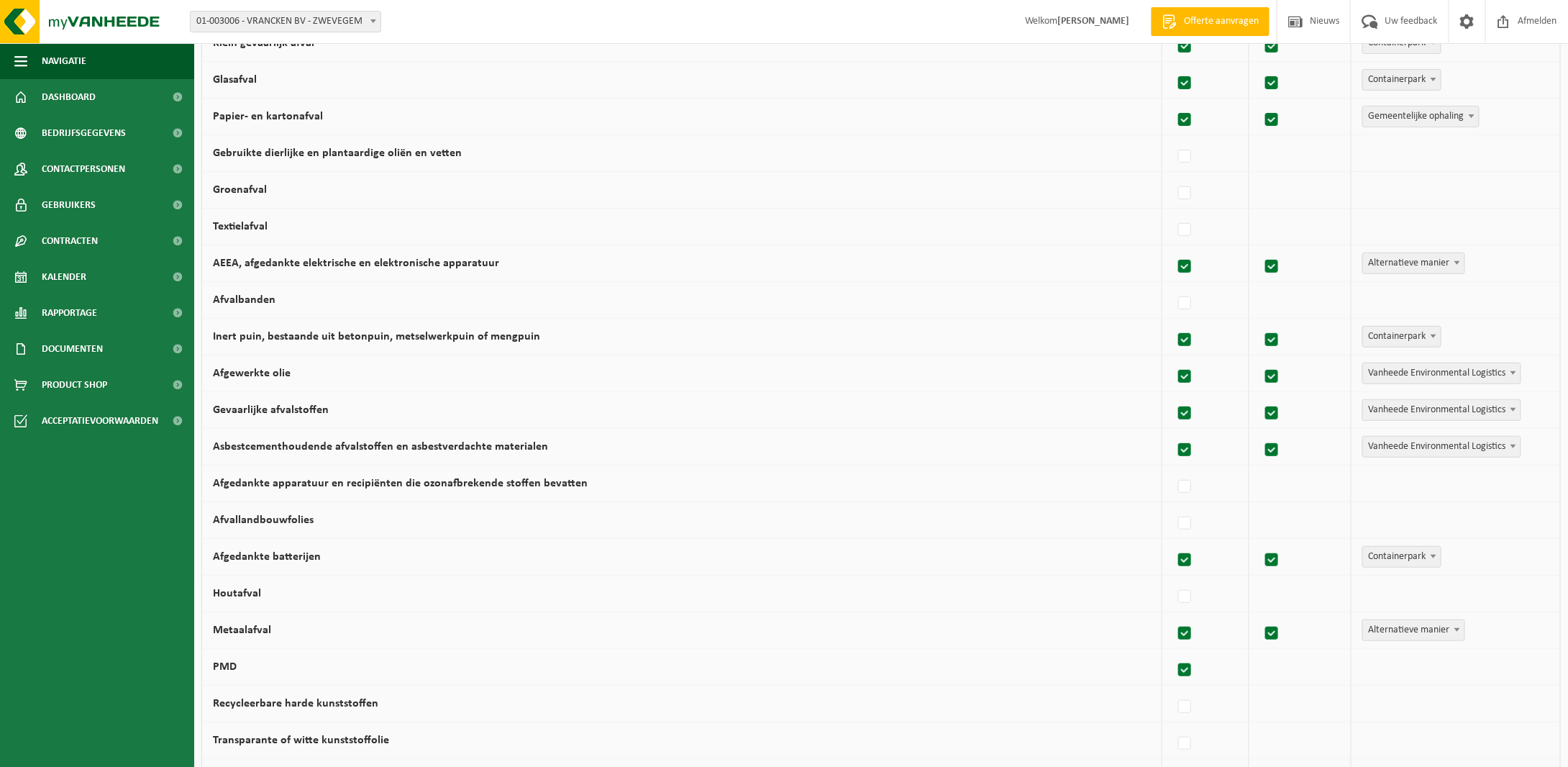
checkbox input "true"
click at [1510, 668] on b at bounding box center [1513, 667] width 6 height 3
select select "Gemeentelijke ophaling"
click at [1184, 711] on label at bounding box center [1185, 707] width 20 height 22
click at [1173, 689] on input "Recycleerbare harde kunststoffen" at bounding box center [1173, 688] width 1 height 1
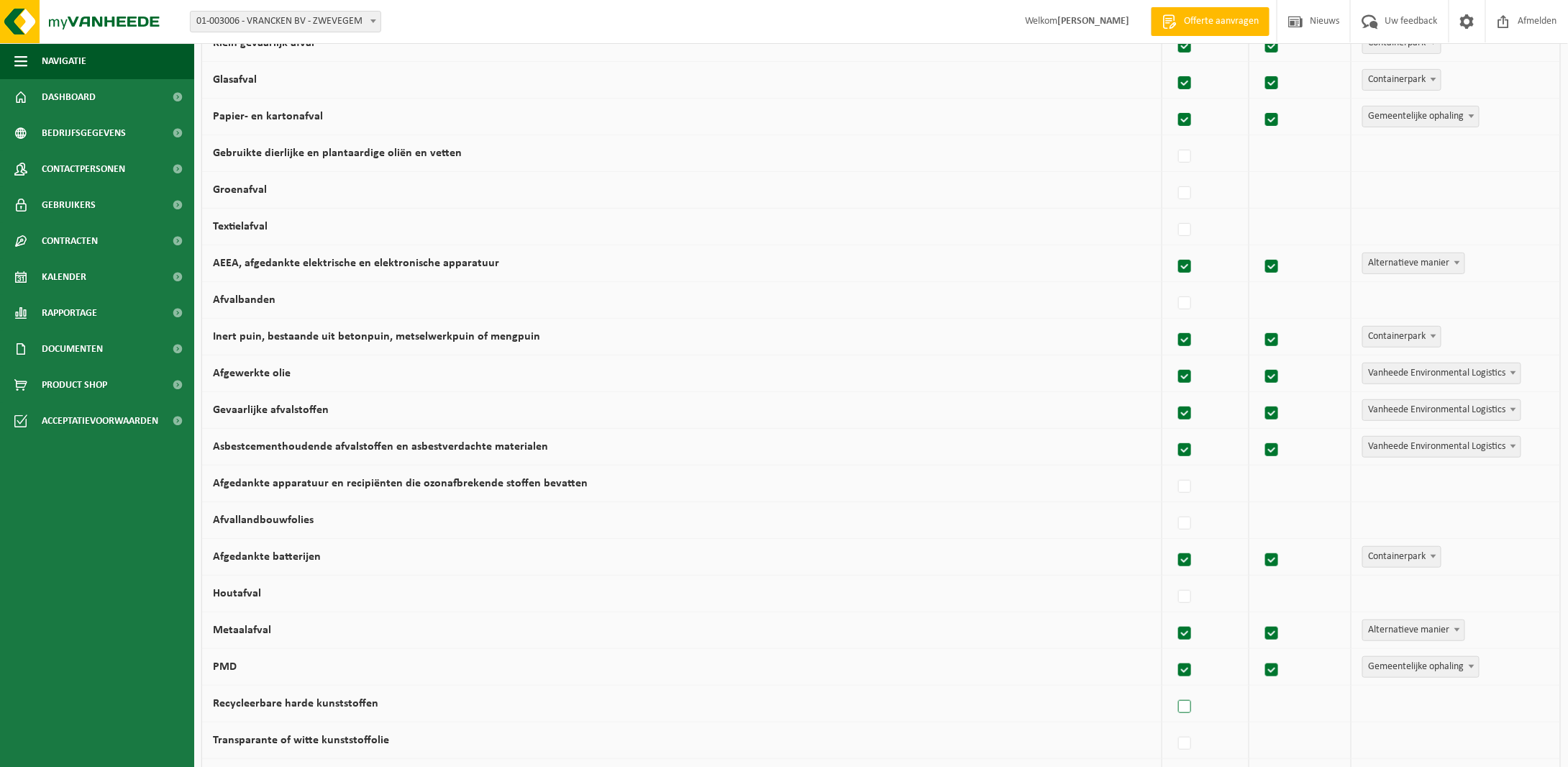
checkbox input "true"
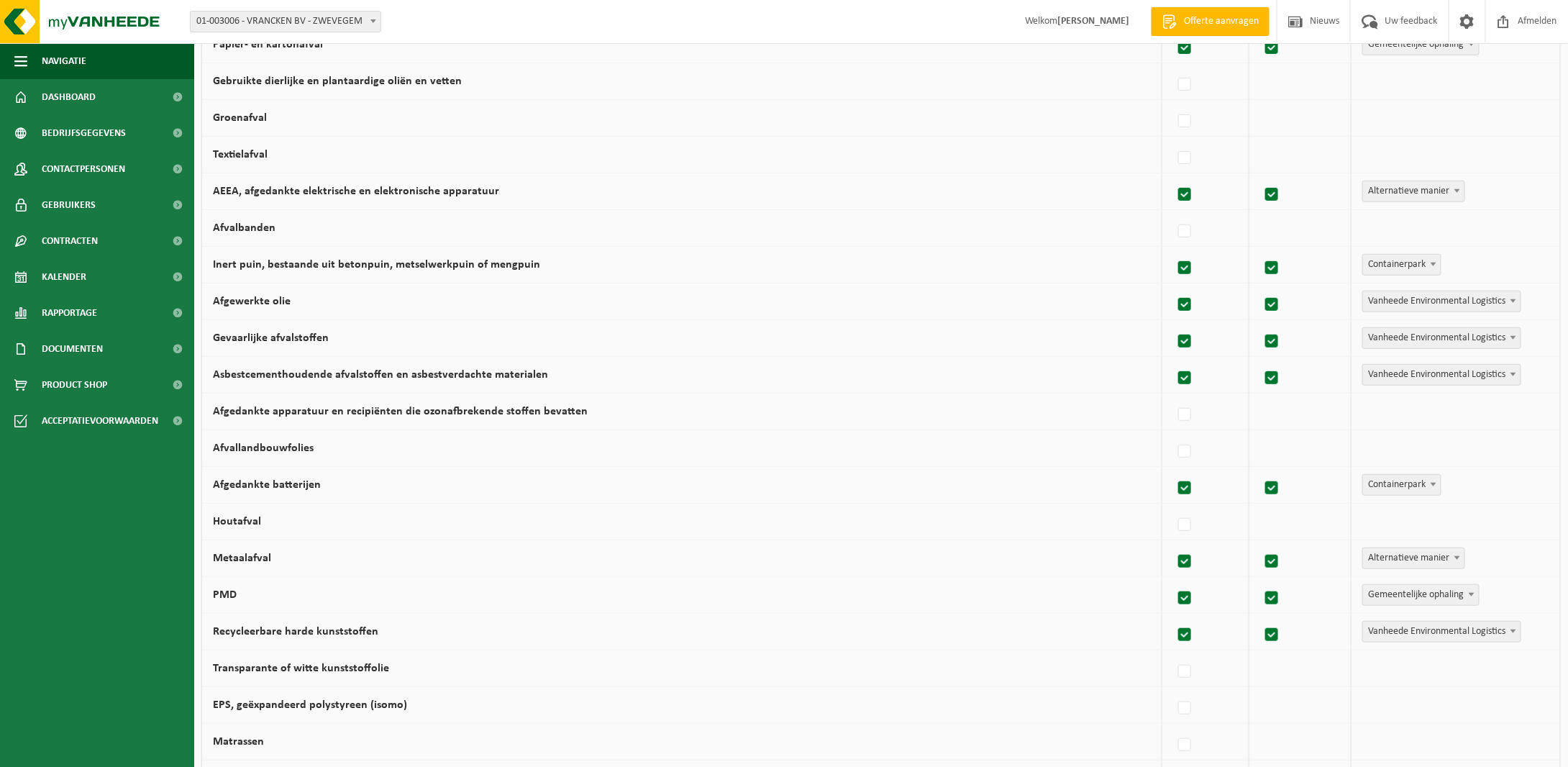
scroll to position [359, 0]
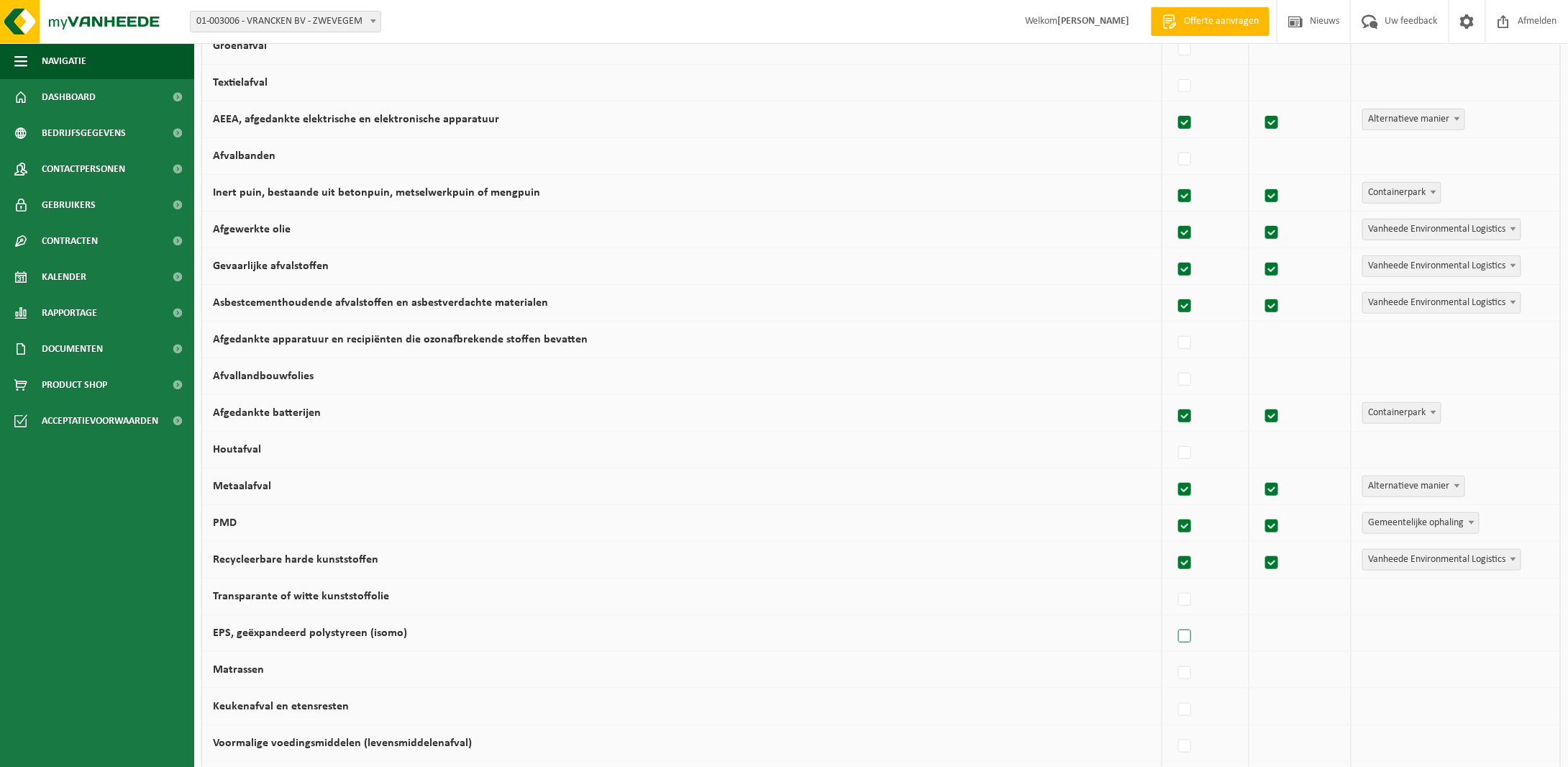
click at [1175, 645] on label at bounding box center [1185, 637] width 20 height 22
click at [1173, 619] on input "EPS, geëxpandeerd polystyreen (isomo)" at bounding box center [1173, 618] width 1 height 1
checkbox input "true"
click at [1510, 639] on span at bounding box center [1513, 632] width 14 height 18
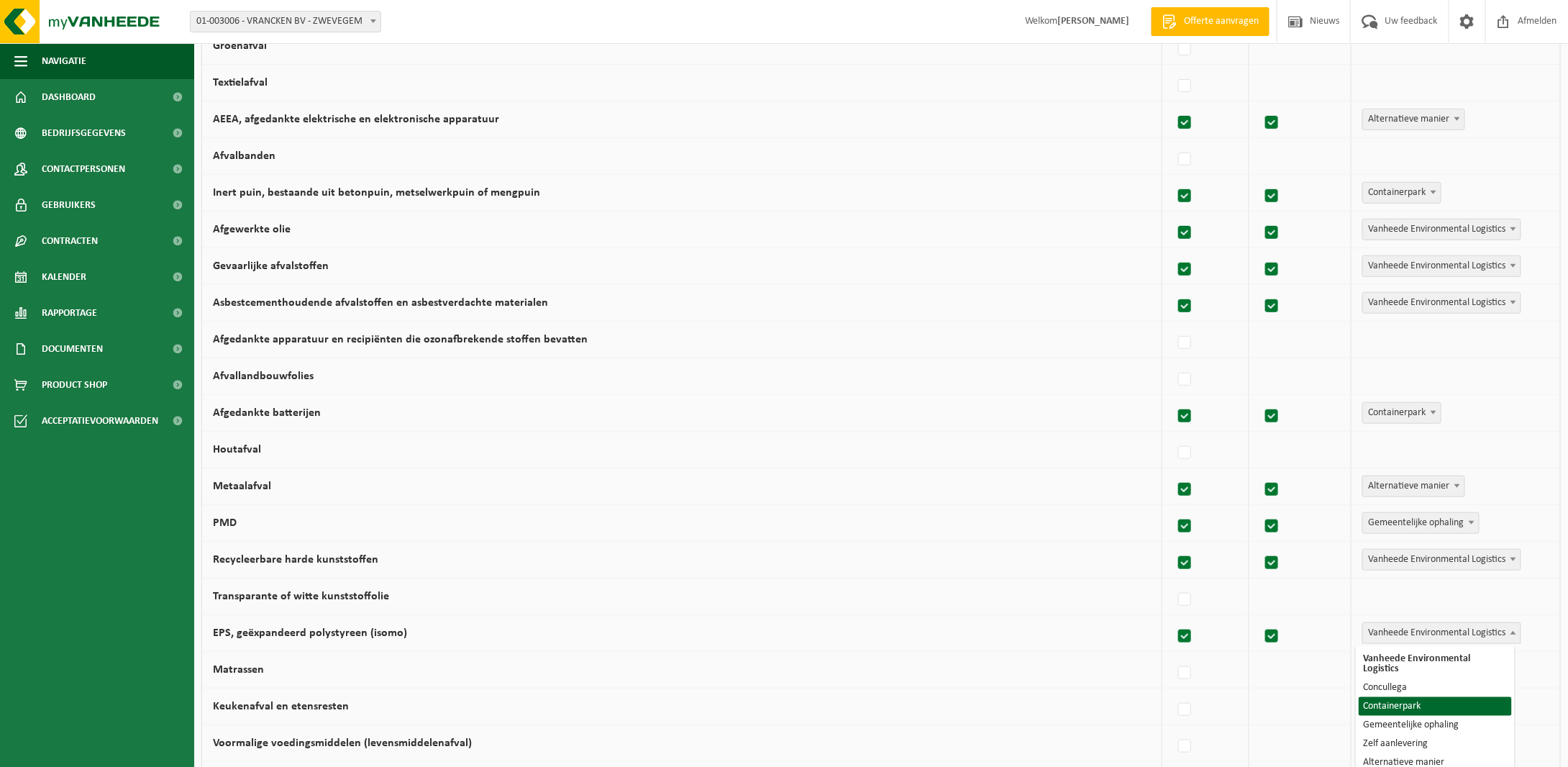
select select "Containerpark"
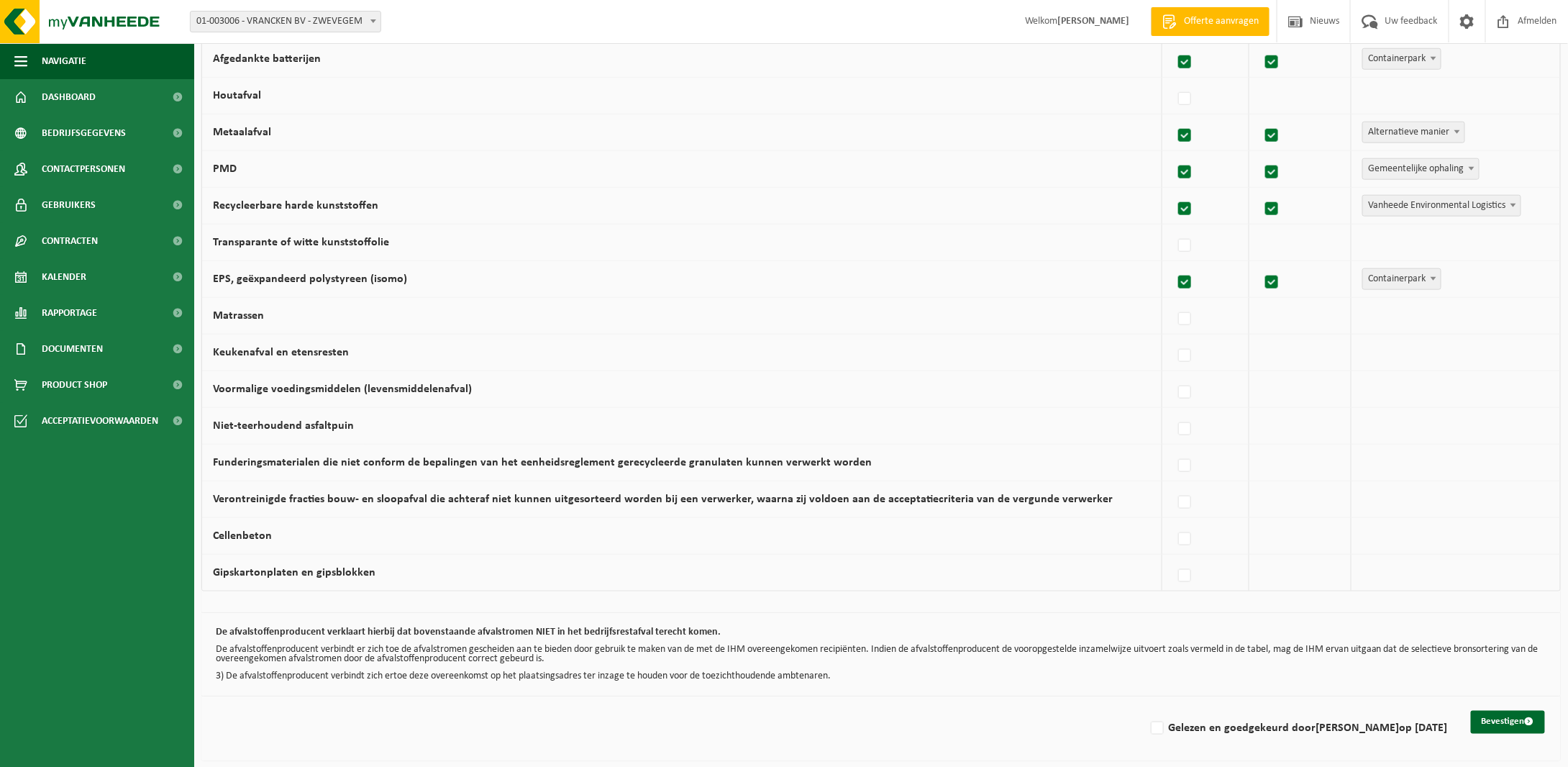
scroll to position [716, 0]
click at [1509, 717] on button "Bevestigen" at bounding box center [1508, 720] width 74 height 23
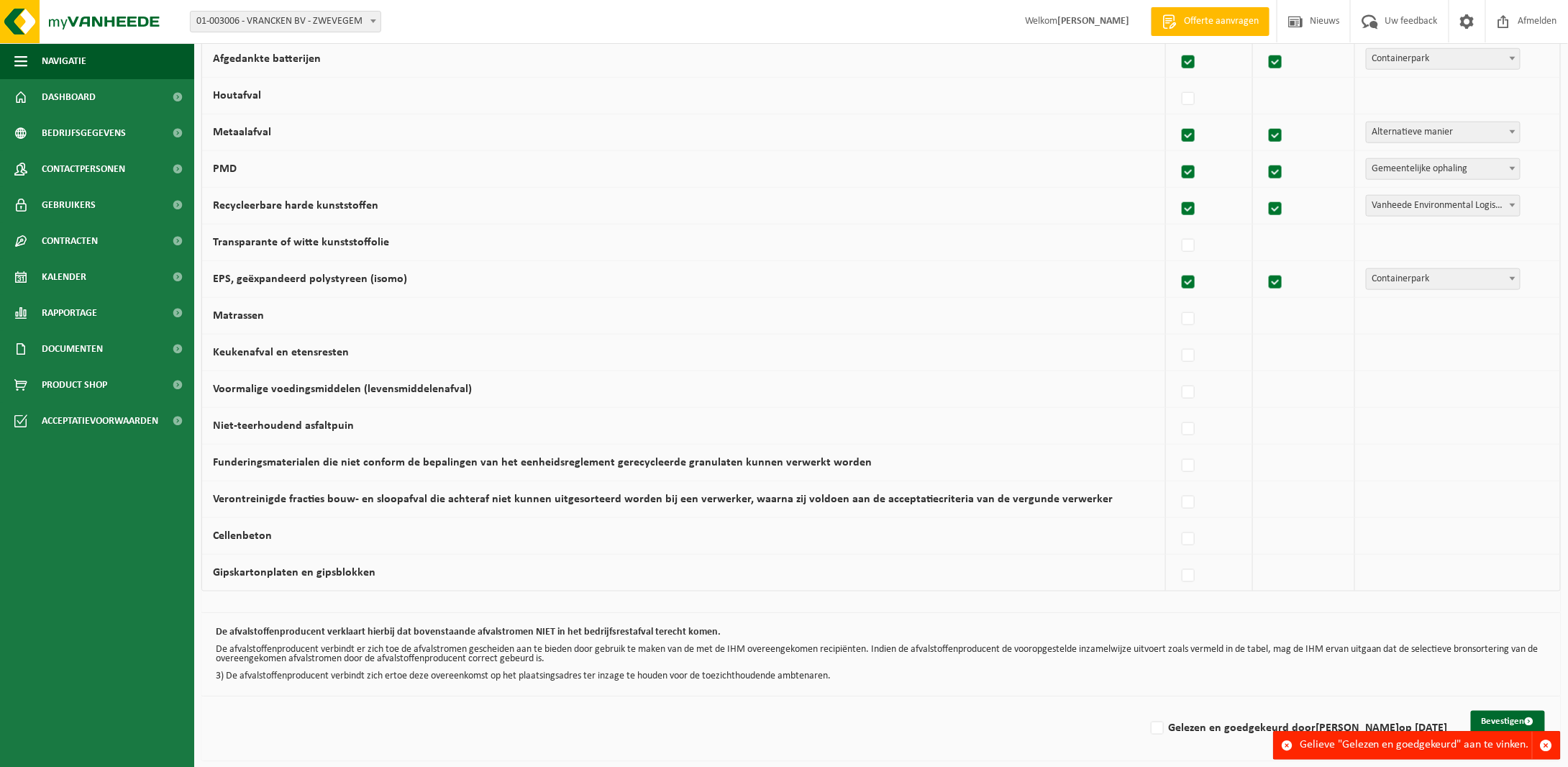
scroll to position [716, 0]
click at [1146, 688] on div "De afvalstoffenproducent verklaart hierbij dat bovenstaande afvalstromen NIET i…" at bounding box center [881, 654] width 1359 height 84
click at [1548, 743] on span "button" at bounding box center [1546, 745] width 13 height 13
click at [1161, 730] on label "Gelezen en goedgekeurd door [PERSON_NAME] op [DATE]" at bounding box center [1297, 727] width 300 height 22
click at [1146, 709] on input "Gelezen en goedgekeurd door [PERSON_NAME] op [DATE]" at bounding box center [1145, 709] width 1 height 1
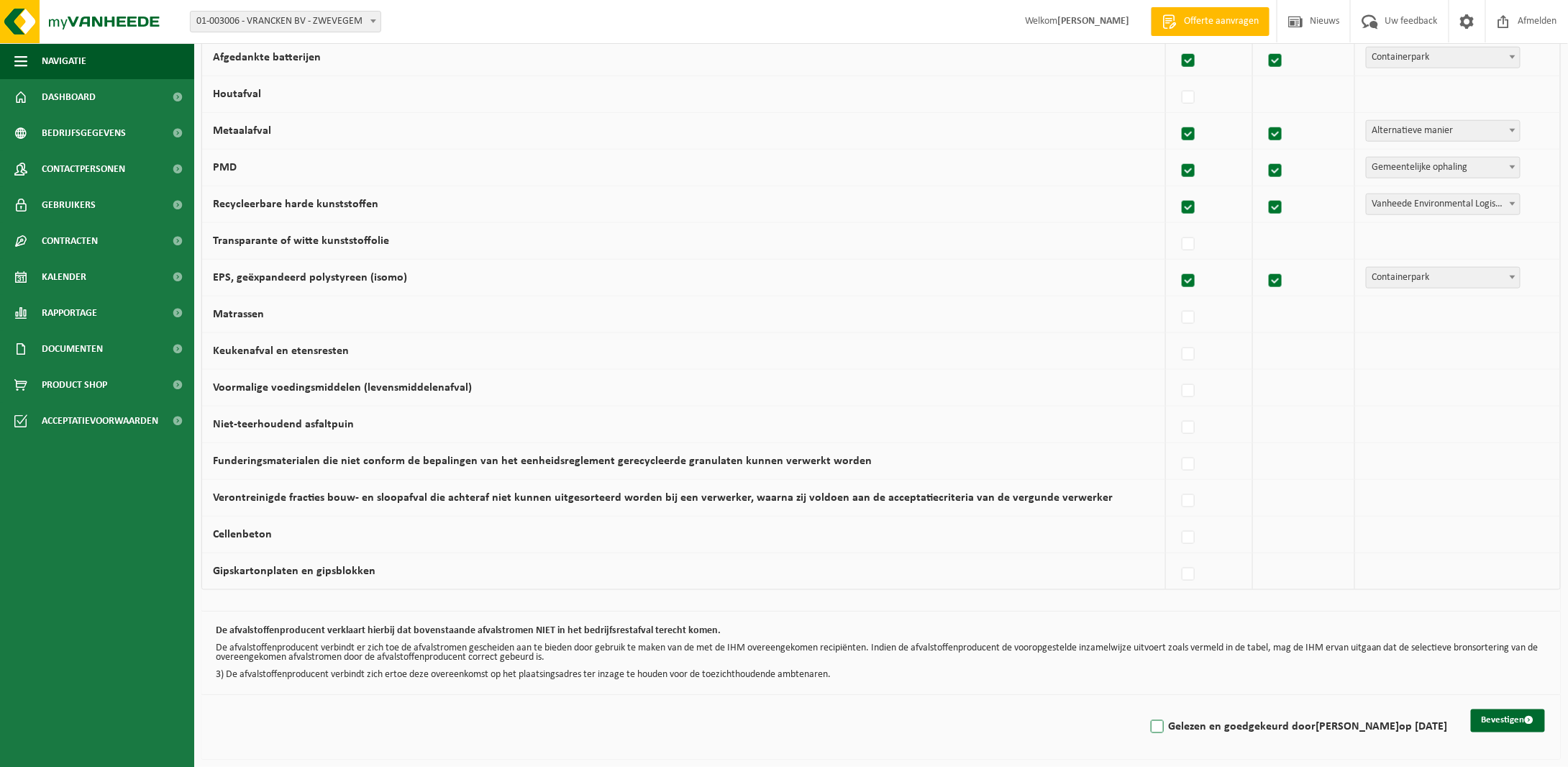
checkbox input "true"
click at [1509, 716] on button "Bevestigen" at bounding box center [1508, 720] width 74 height 23
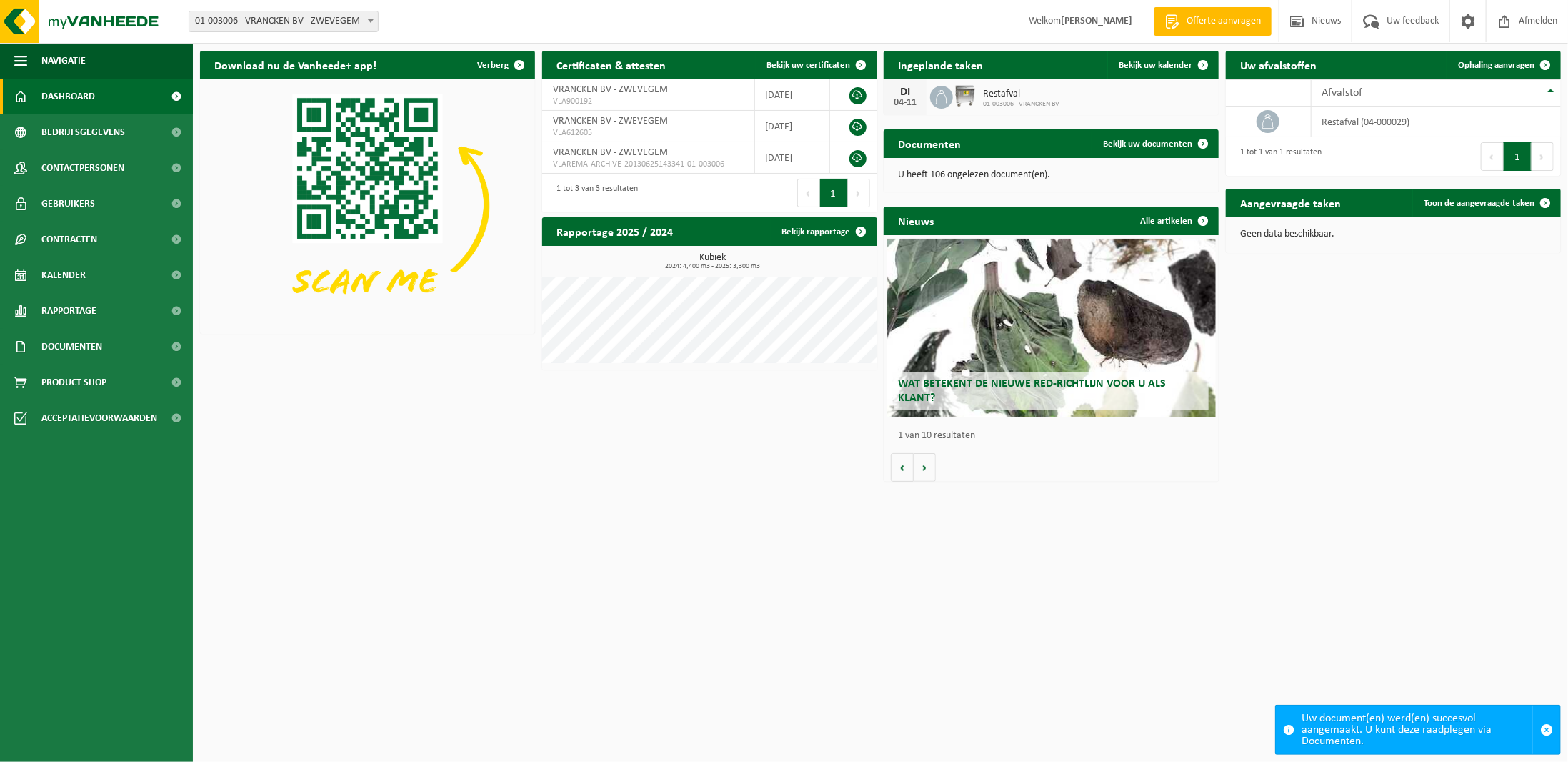
click at [58, 91] on span "Dashboard" at bounding box center [68, 96] width 53 height 36
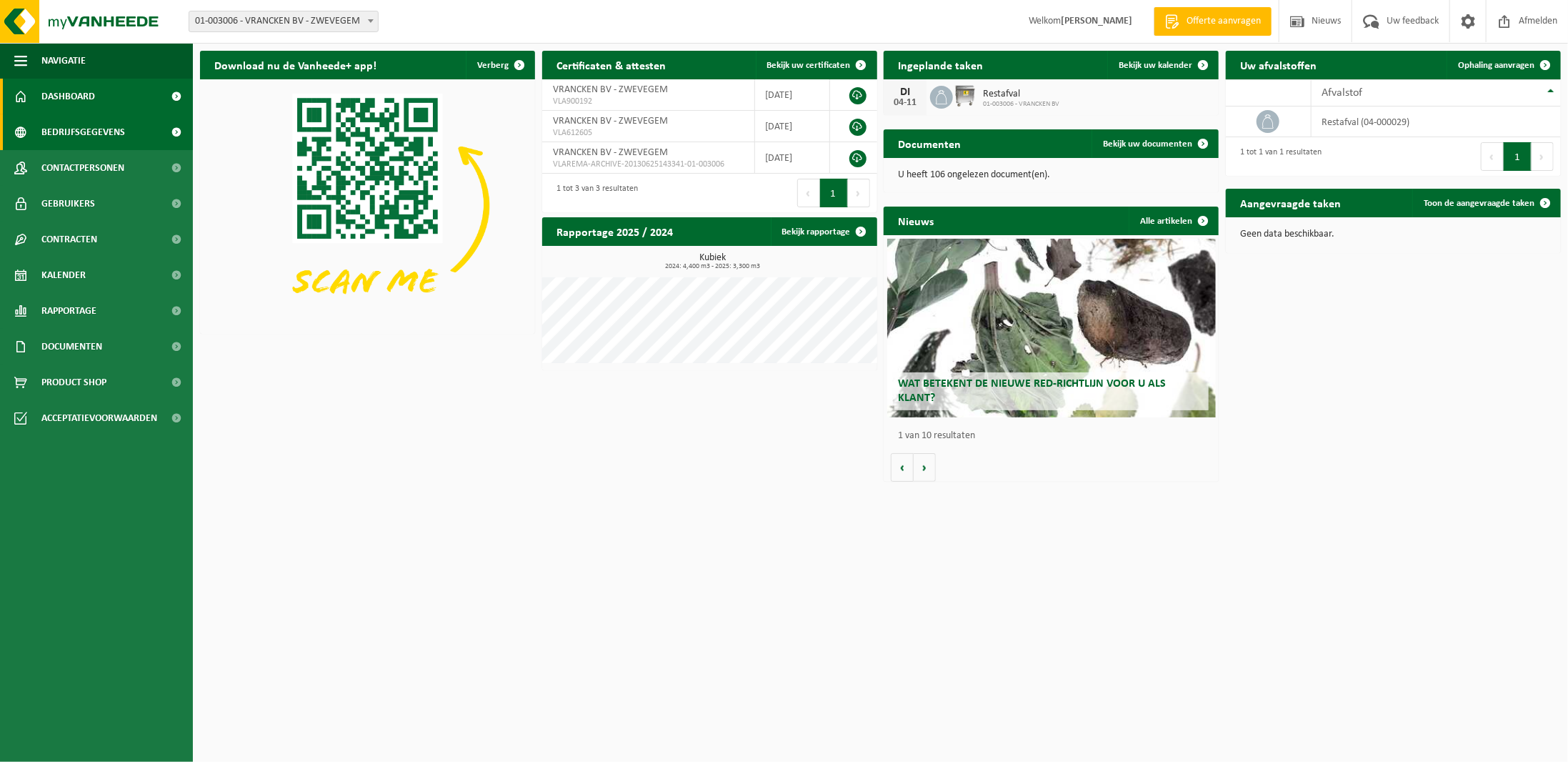
click at [54, 129] on span "Bedrijfsgegevens" at bounding box center [83, 132] width 84 height 36
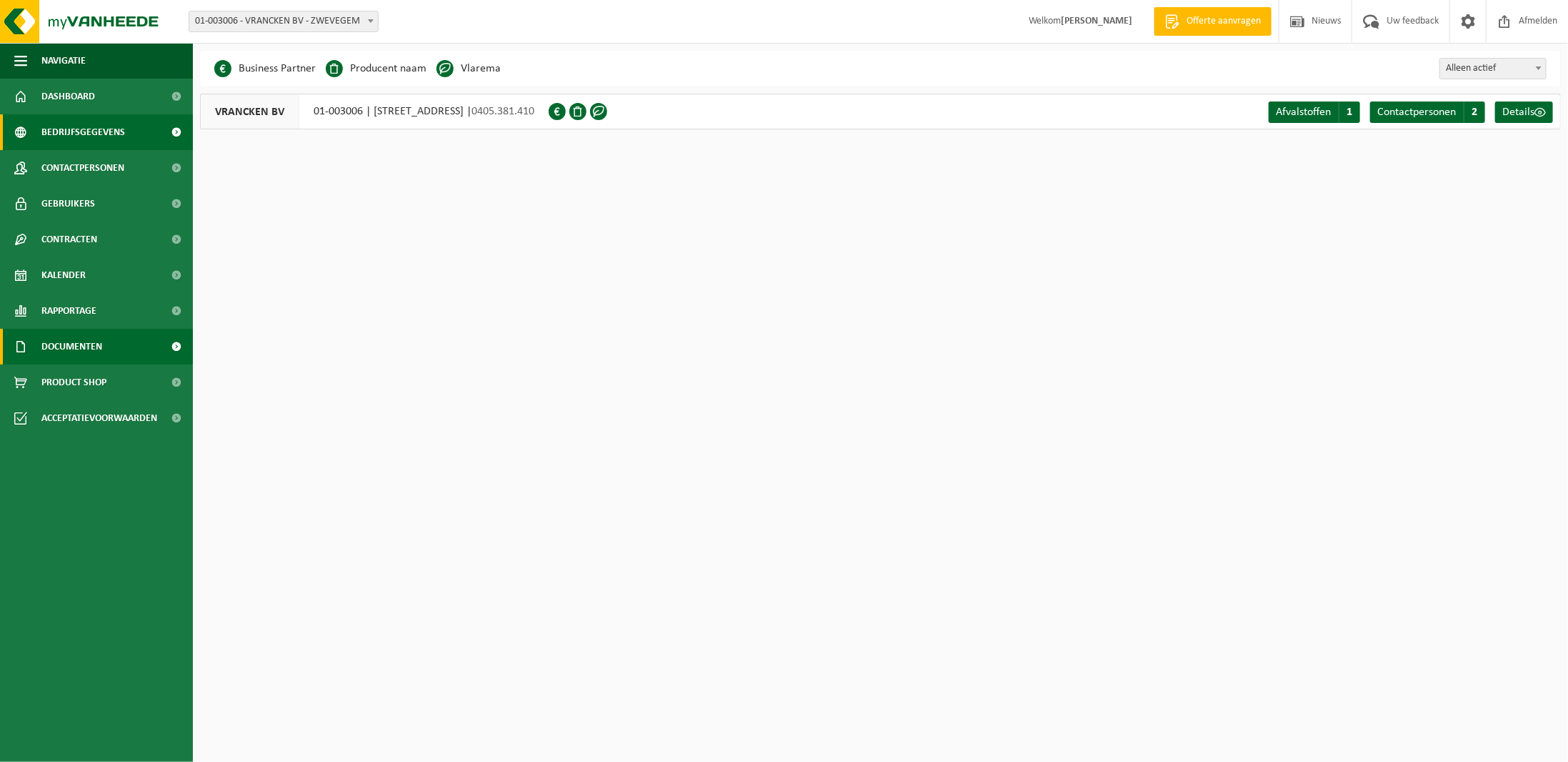
click at [71, 342] on span "Documenten" at bounding box center [72, 347] width 61 height 36
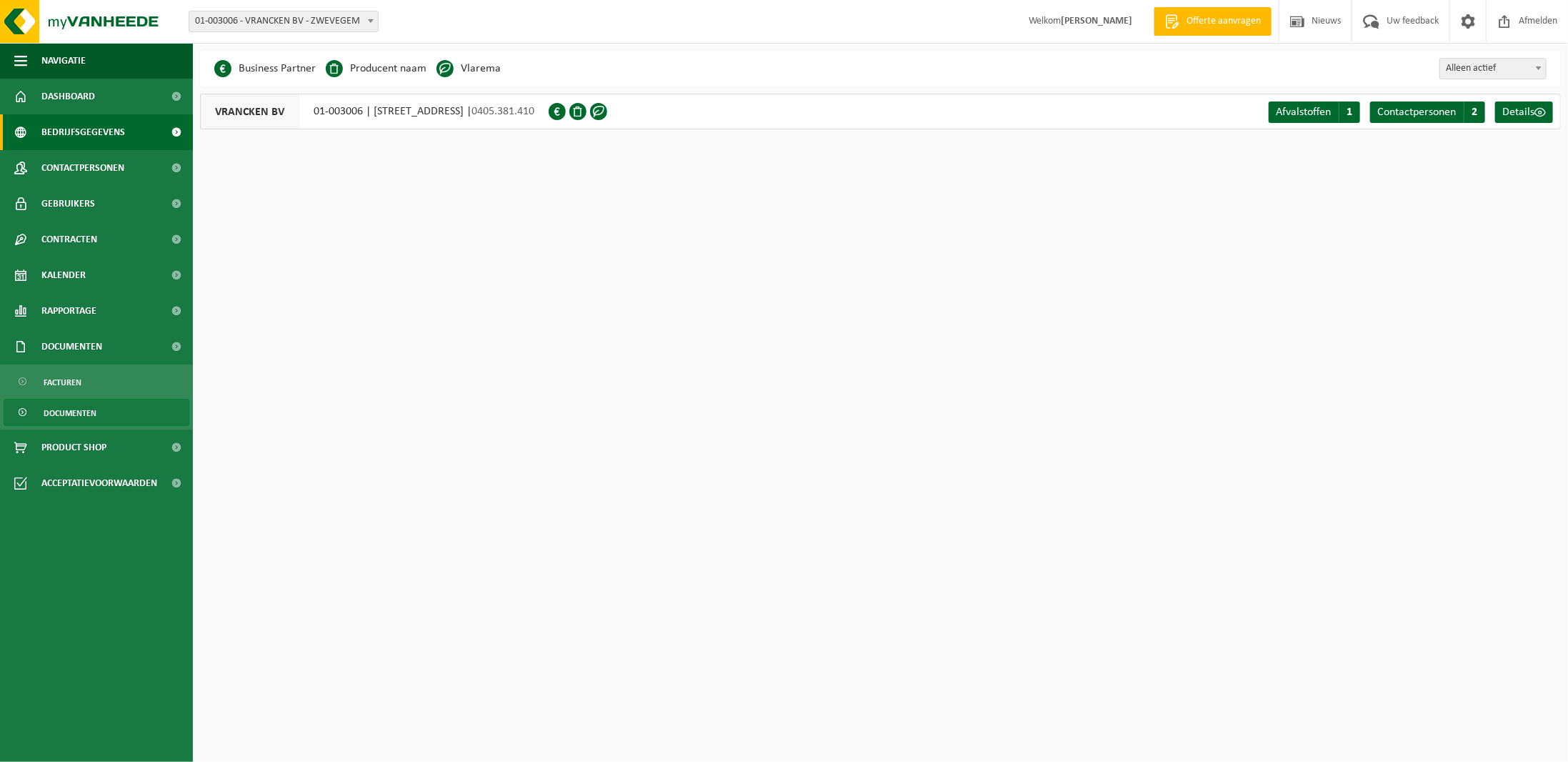
click at [77, 412] on span "Documenten" at bounding box center [70, 413] width 53 height 27
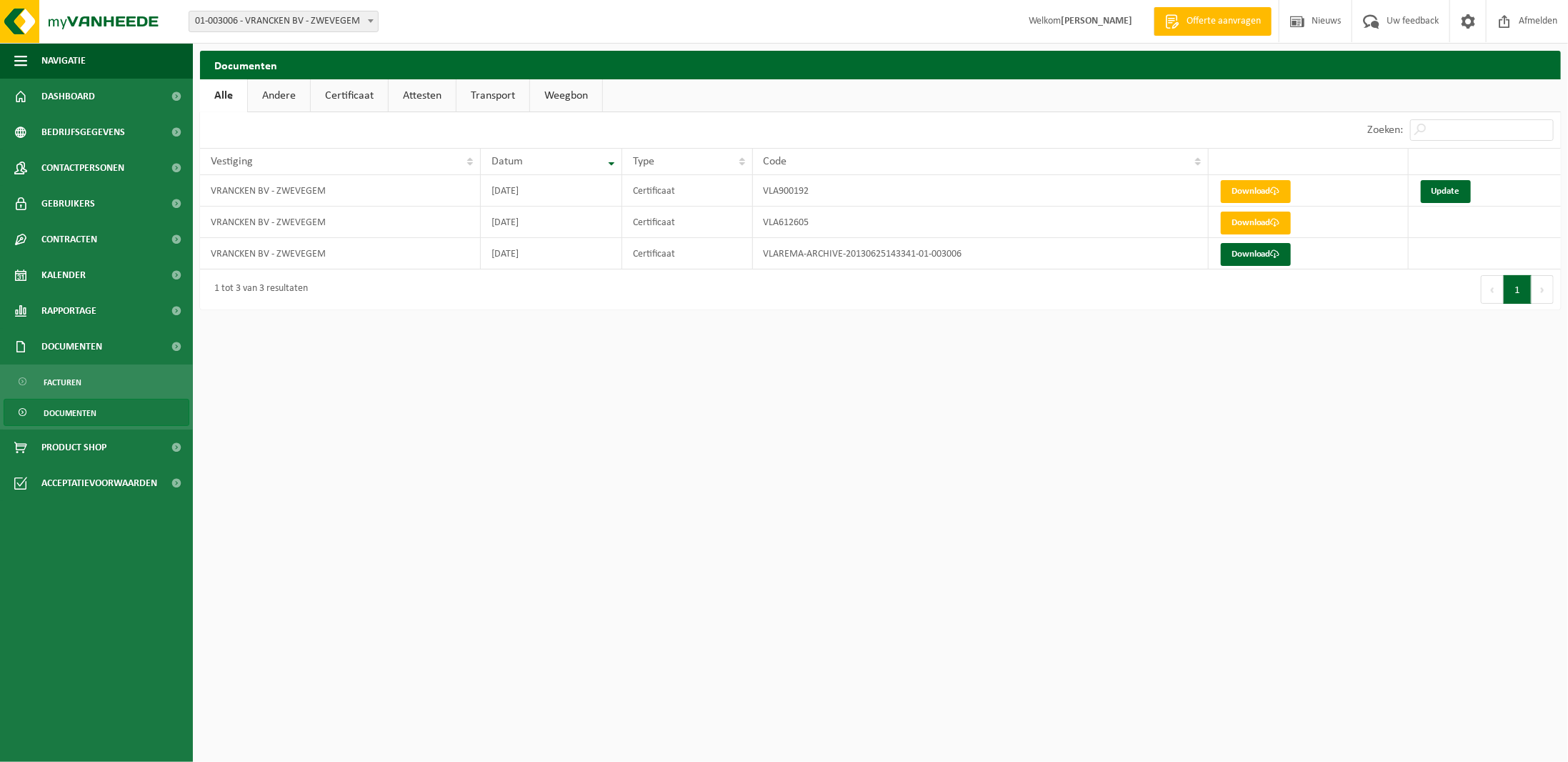
click at [278, 97] on link "Andere" at bounding box center [279, 95] width 62 height 33
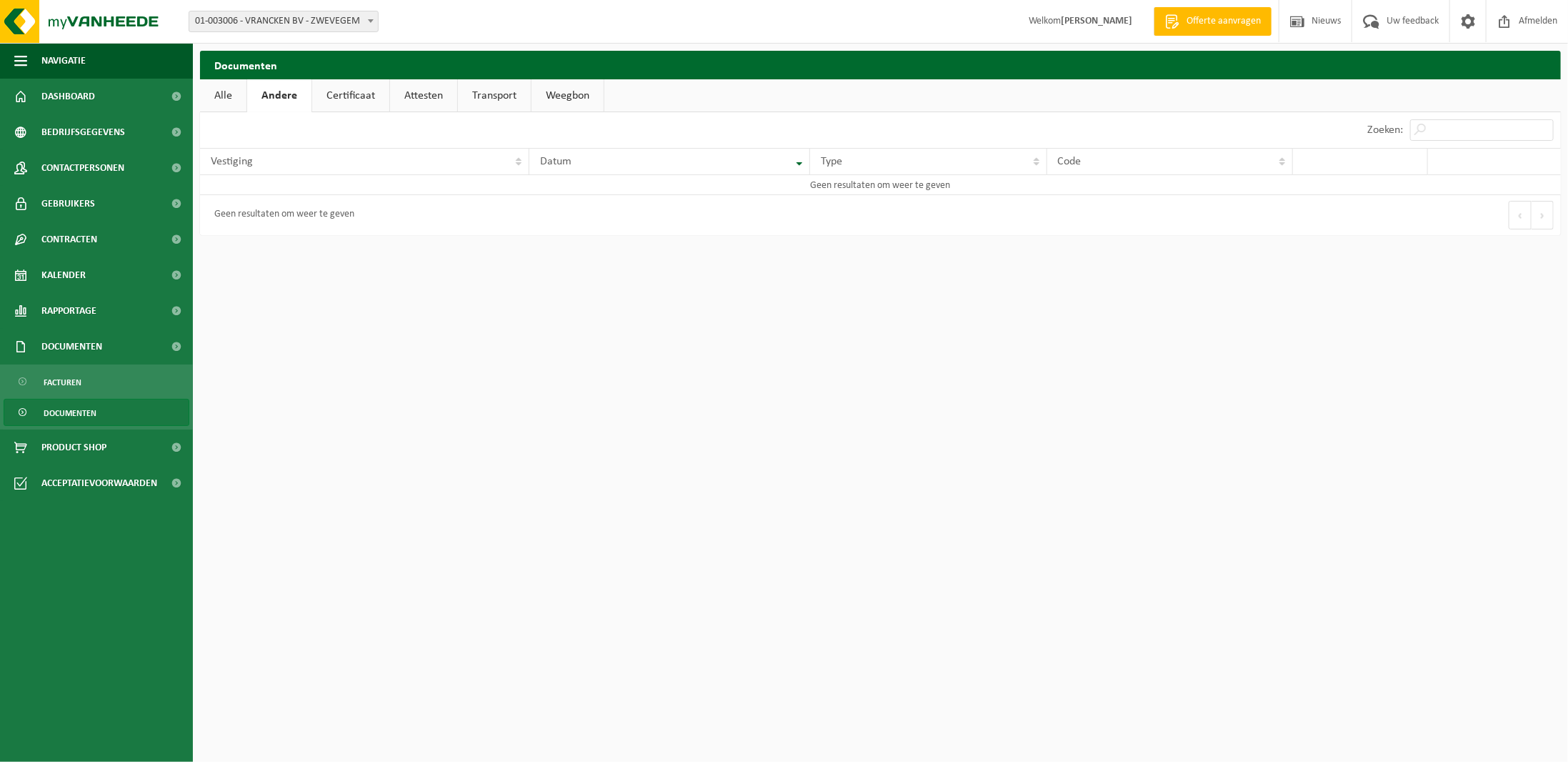
click at [343, 96] on link "Certificaat" at bounding box center [350, 95] width 77 height 33
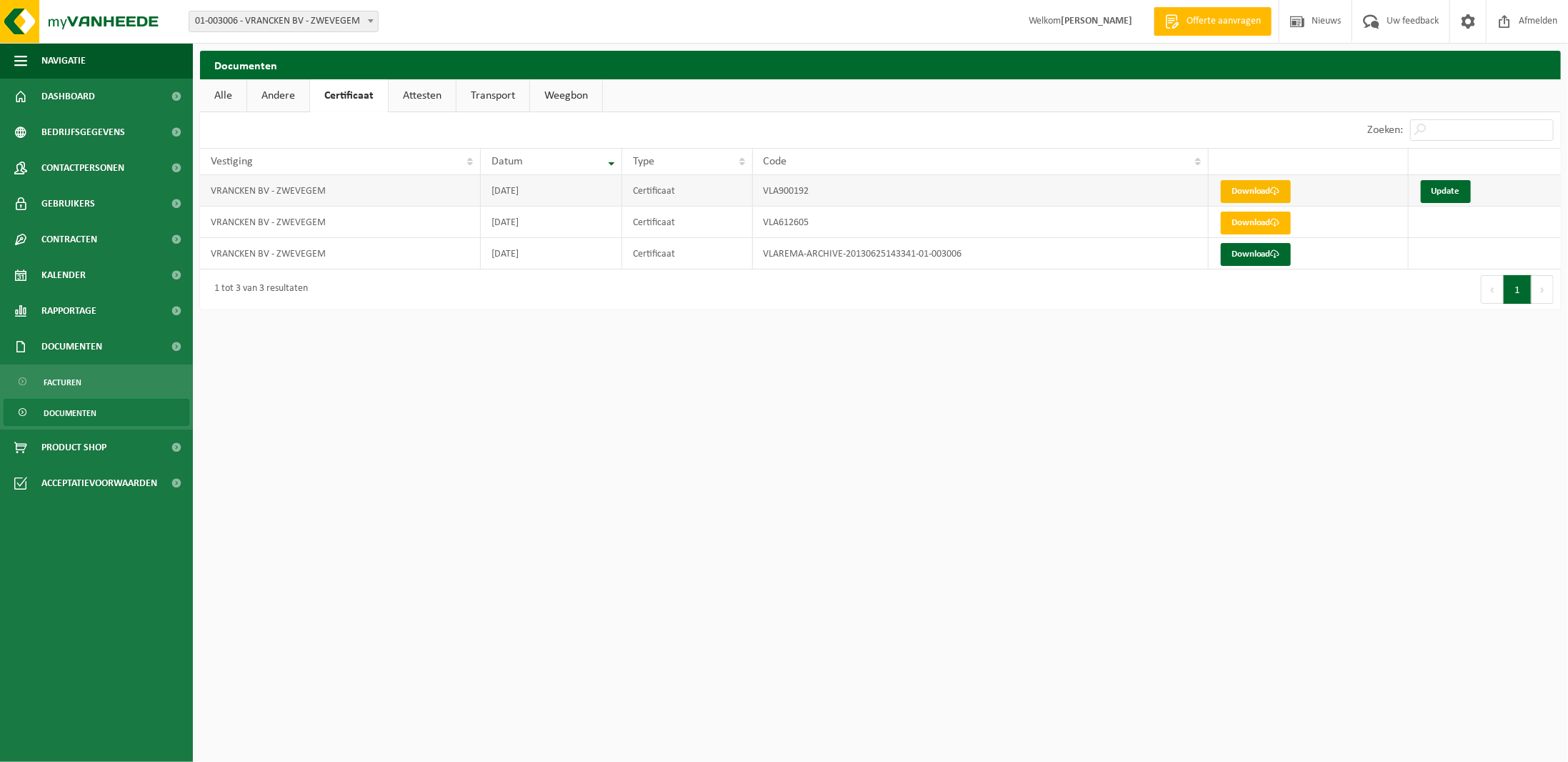
click at [1270, 185] on link "Download" at bounding box center [1256, 192] width 70 height 23
click at [69, 95] on span "Dashboard" at bounding box center [68, 96] width 53 height 36
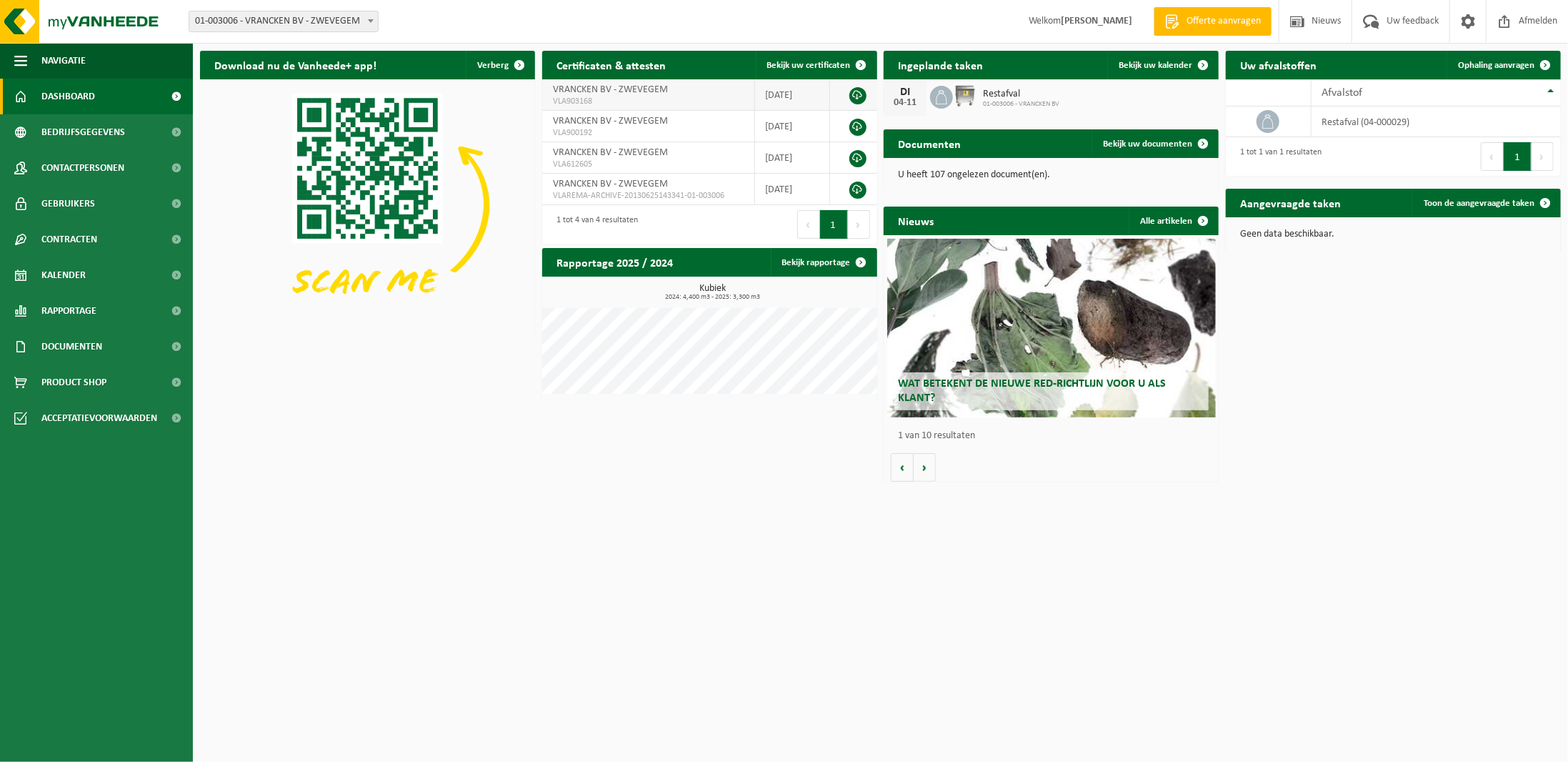
click at [859, 93] on link at bounding box center [857, 95] width 17 height 17
